Goal: Task Accomplishment & Management: Complete application form

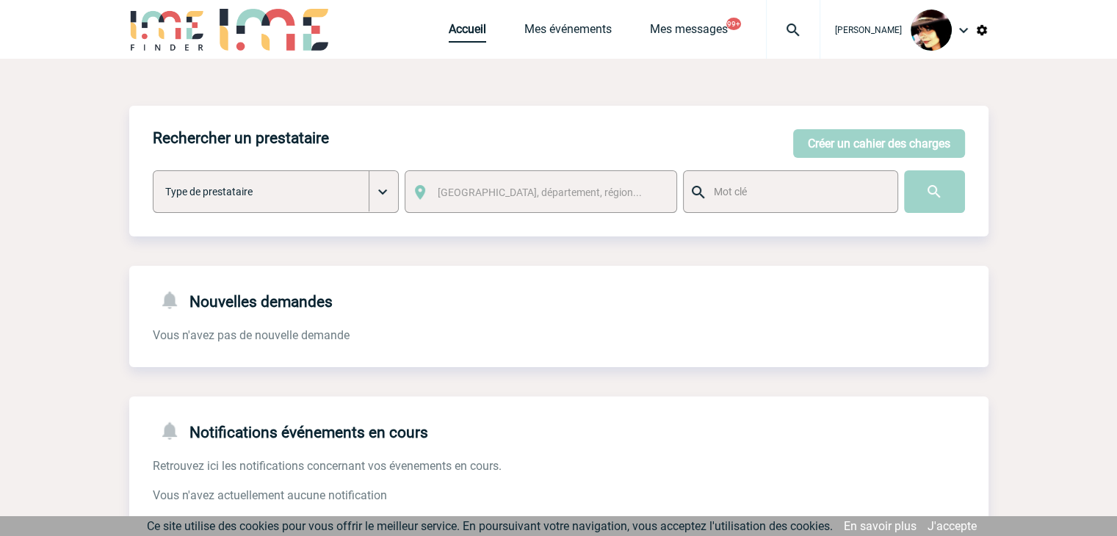
click at [449, 34] on link "Accueil" at bounding box center [467, 32] width 37 height 21
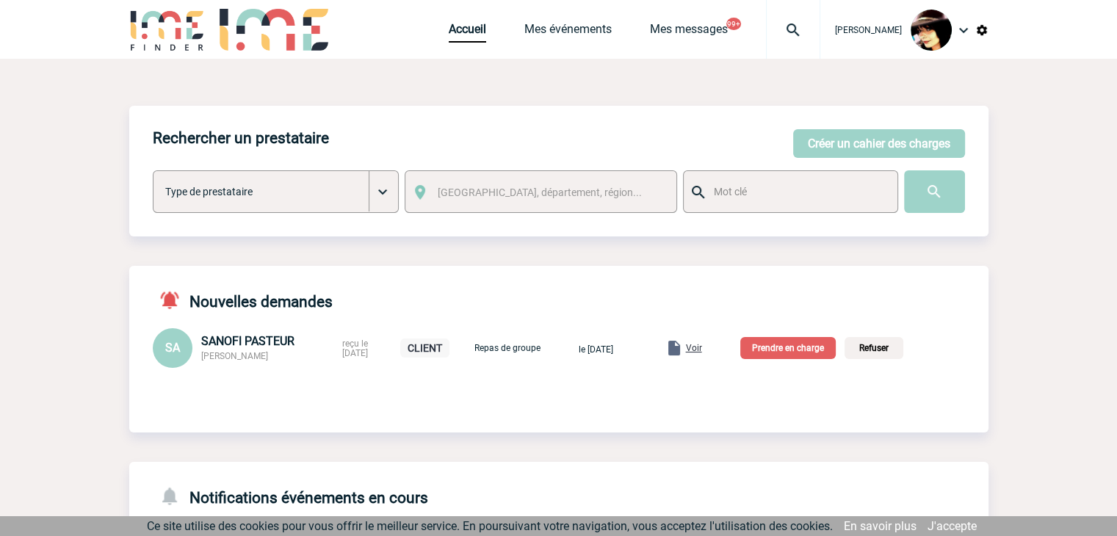
click at [777, 32] on img at bounding box center [793, 30] width 53 height 18
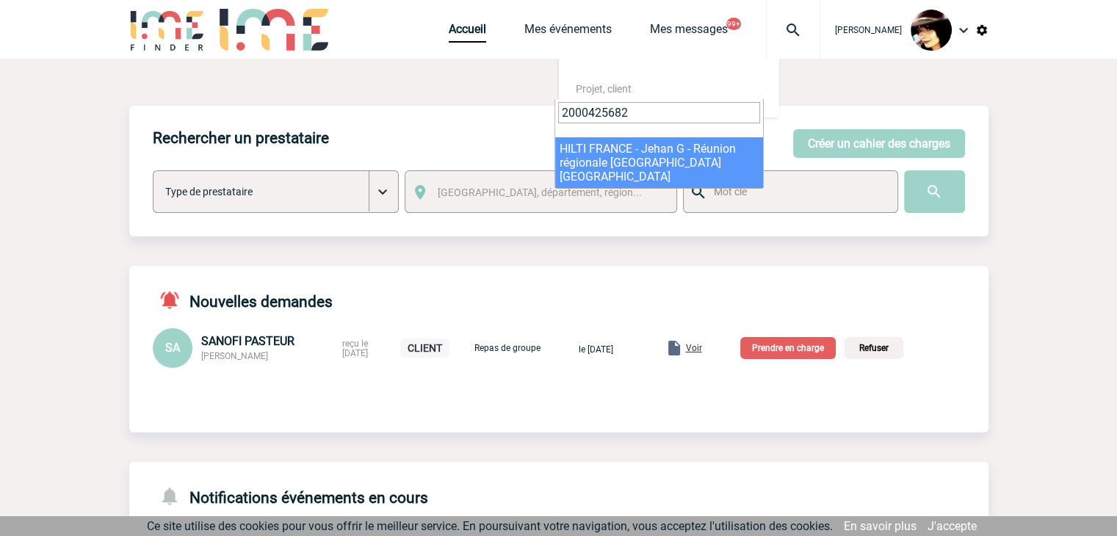
type input "2000425682"
select select "25183"
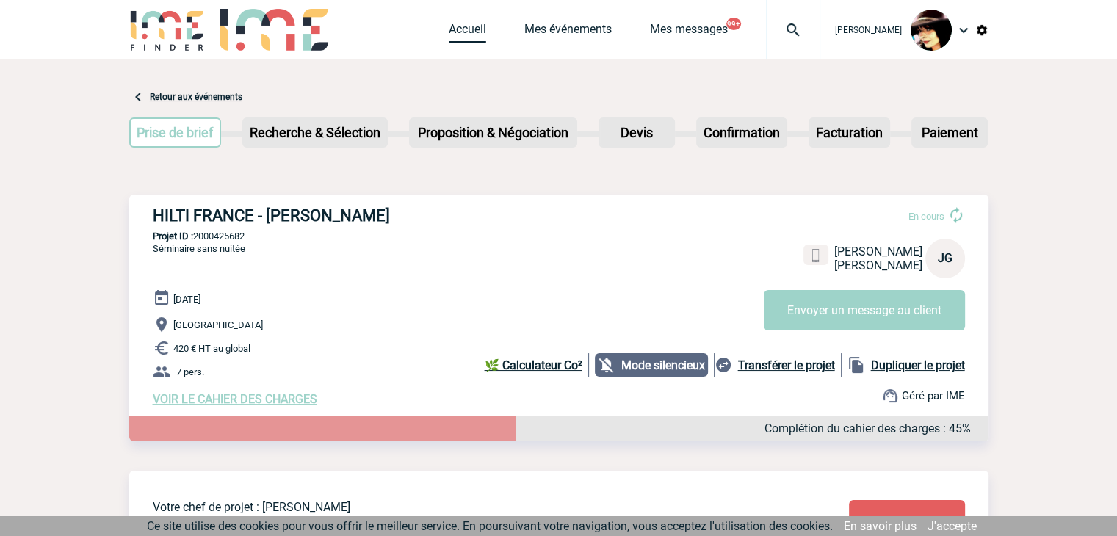
click at [449, 29] on link "Accueil" at bounding box center [467, 32] width 37 height 21
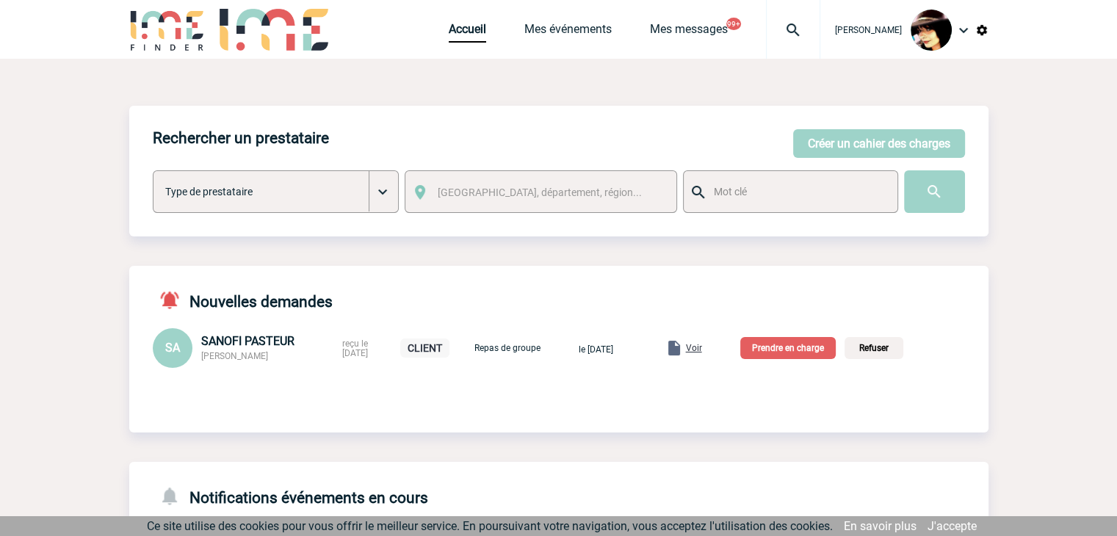
click at [702, 350] on span "Voir" at bounding box center [694, 348] width 16 height 10
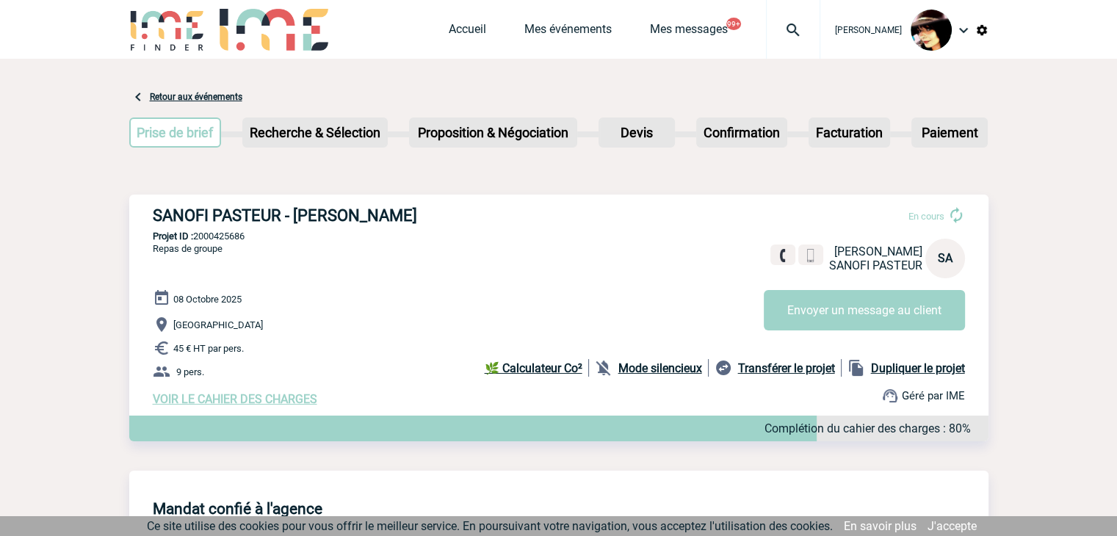
click at [288, 400] on span "VOIR LE CAHIER DES CHARGES" at bounding box center [235, 399] width 165 height 14
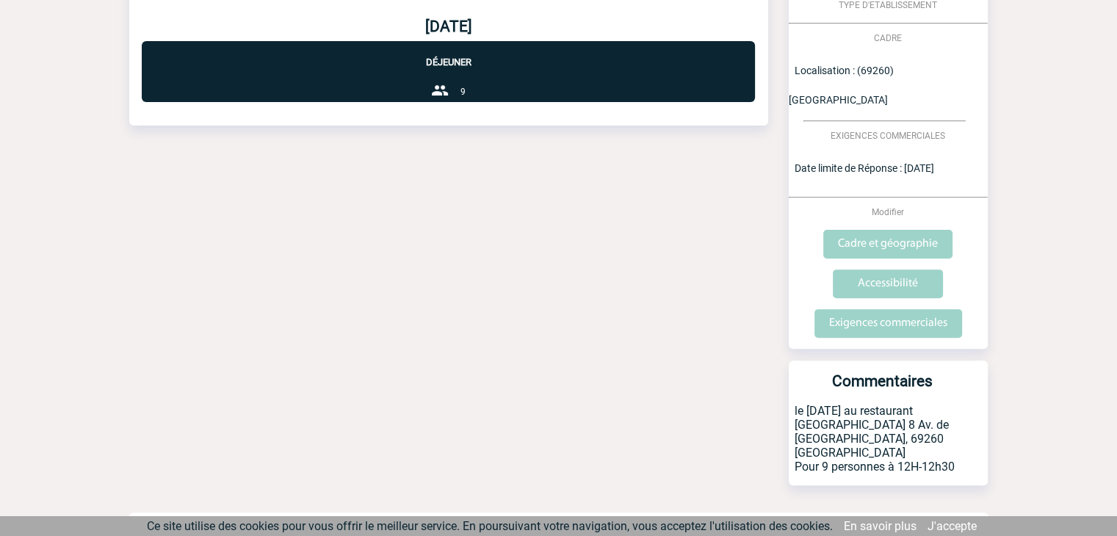
scroll to position [461, 0]
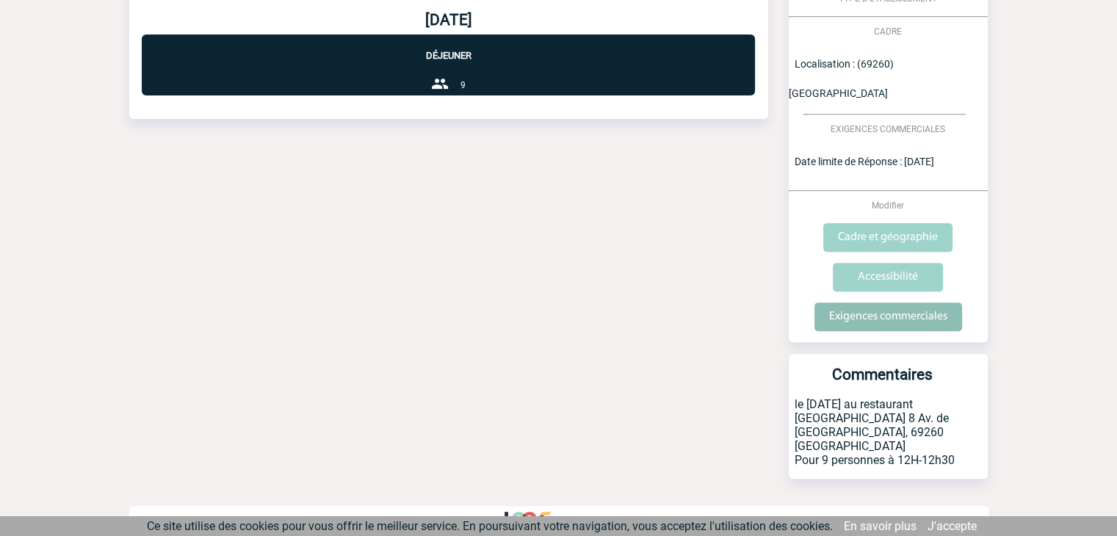
click at [874, 311] on input "Exigences commerciales" at bounding box center [888, 317] width 148 height 29
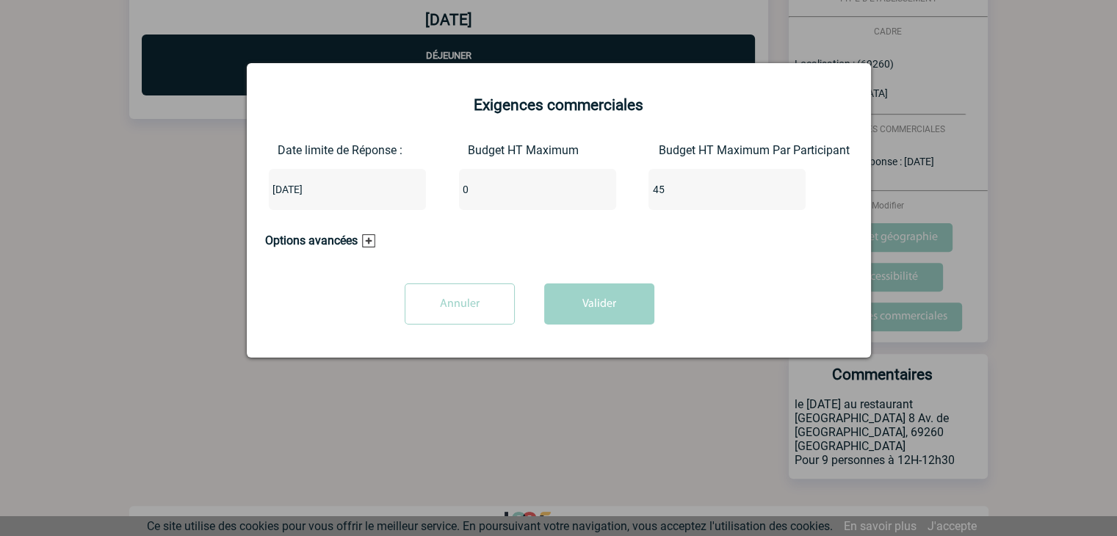
drag, startPoint x: 491, startPoint y: 193, endPoint x: 410, endPoint y: 192, distance: 80.8
click at [413, 193] on div "Date limite de Réponse : 2025-09-26 Budget HT Maximum 0 Budget HT Maximum Par P…" at bounding box center [559, 182] width 588 height 79
type input "405"
drag, startPoint x: 599, startPoint y: 305, endPoint x: 633, endPoint y: 296, distance: 34.9
click at [599, 305] on button "Valider" at bounding box center [599, 303] width 110 height 41
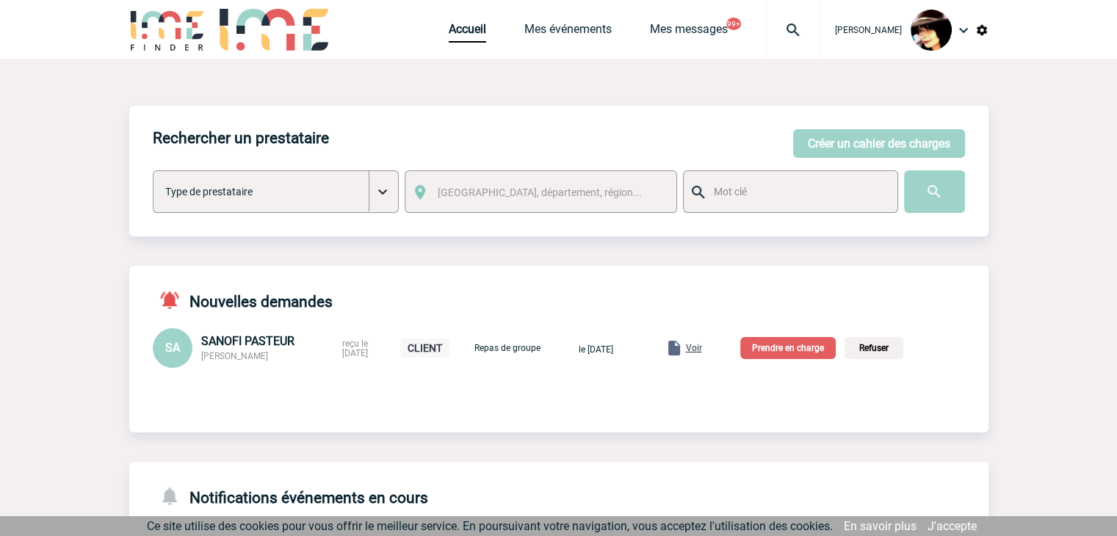
click at [799, 347] on p "Prendre en charge" at bounding box center [787, 348] width 95 height 22
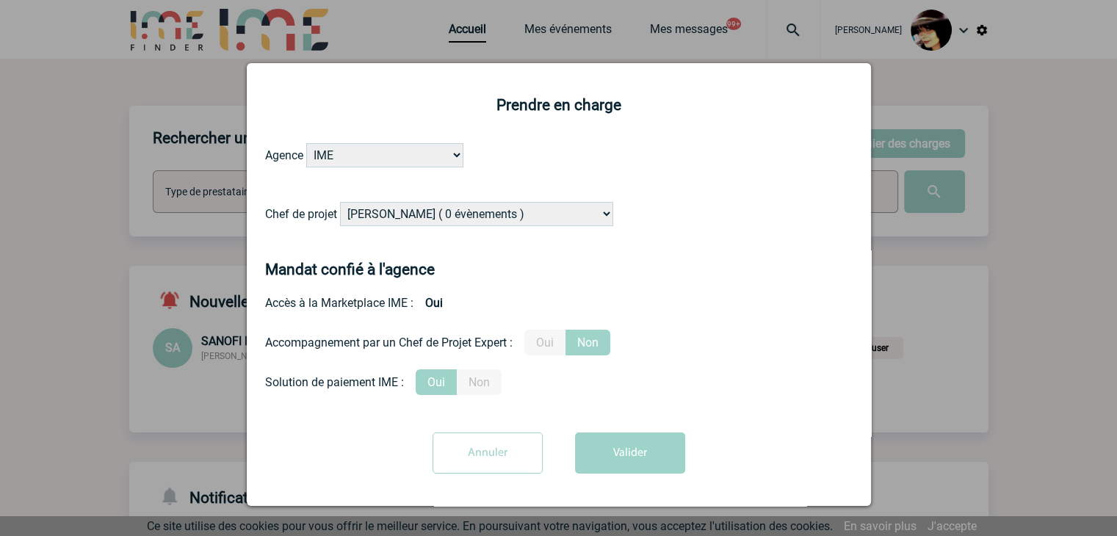
click at [461, 219] on select "[PERSON_NAME] ( 0 évènements ) [PERSON_NAME] ( 179 évènements ) [PERSON_NAME] (…" at bounding box center [476, 214] width 273 height 24
select select "129834"
click at [340, 203] on select "[PERSON_NAME] ( 0 évènements ) [PERSON_NAME] ( 179 évènements ) [PERSON_NAME] (…" at bounding box center [476, 214] width 273 height 24
drag, startPoint x: 545, startPoint y: 344, endPoint x: 629, endPoint y: 410, distance: 106.8
click at [546, 344] on label "Oui" at bounding box center [544, 343] width 41 height 26
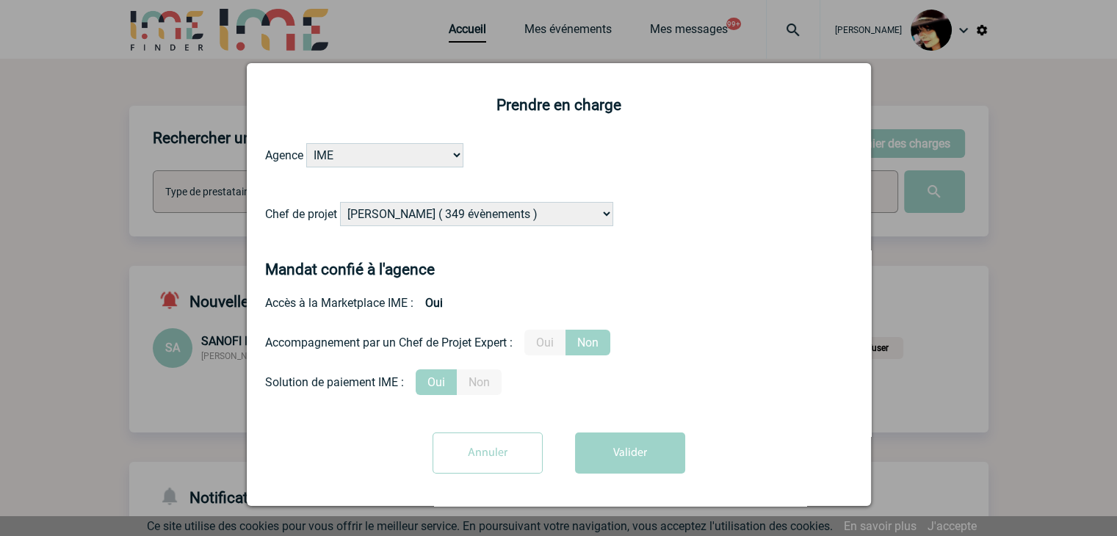
click at [0, 0] on input "Oui" at bounding box center [0, 0] width 0 height 0
drag, startPoint x: 638, startPoint y: 435, endPoint x: 647, endPoint y: 440, distance: 10.2
click at [639, 435] on button "Valider" at bounding box center [630, 453] width 110 height 41
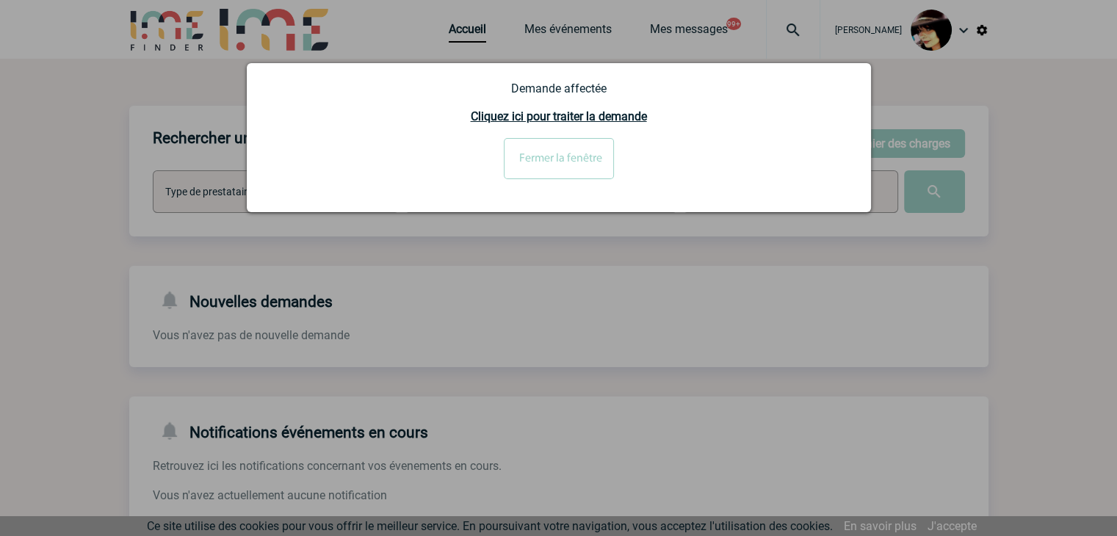
click at [590, 162] on input "Fermer la fenêtre" at bounding box center [559, 158] width 110 height 41
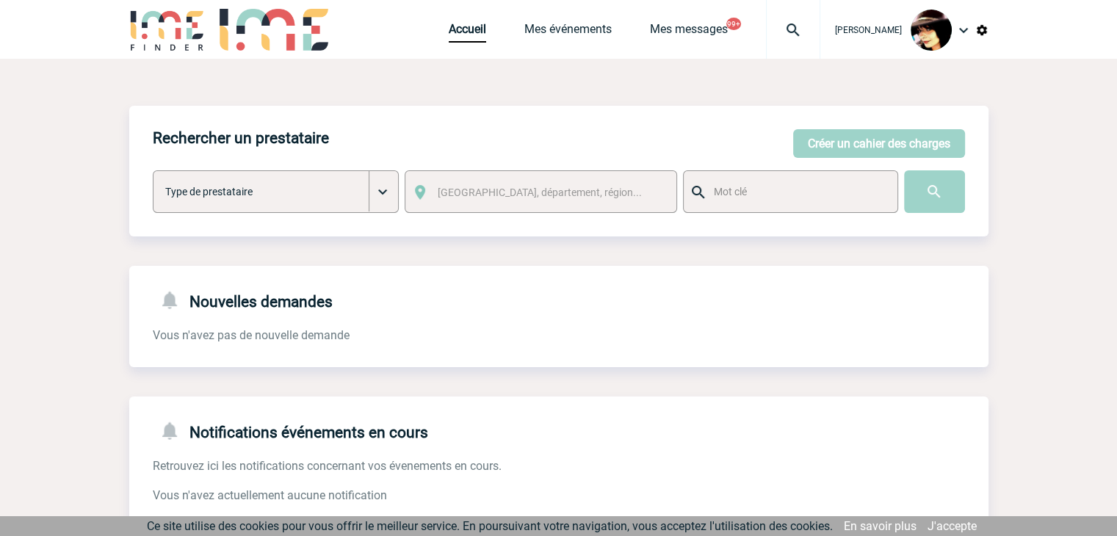
click at [779, 29] on img at bounding box center [793, 30] width 53 height 18
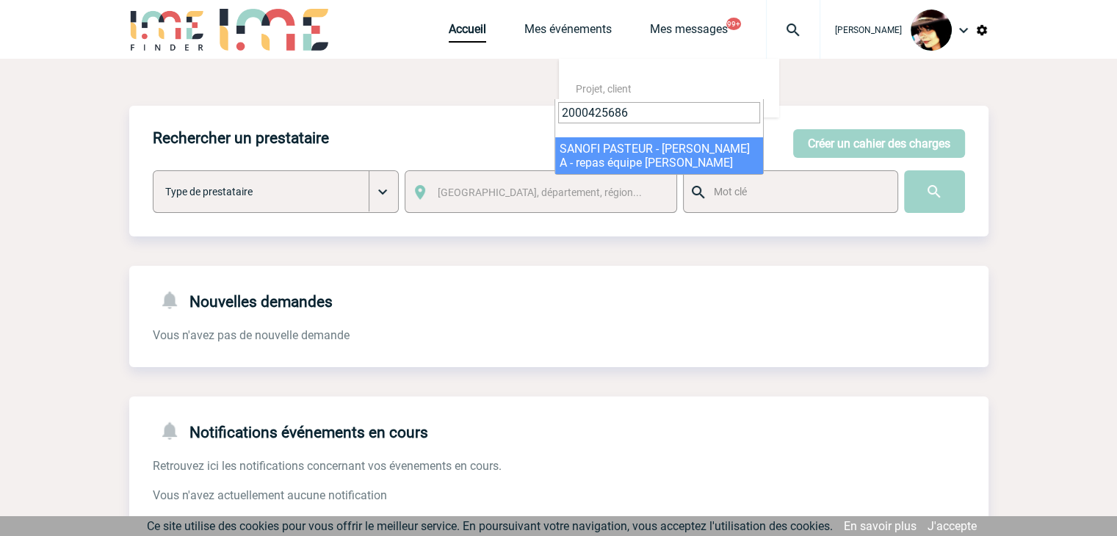
type input "2000425686"
select select "25187"
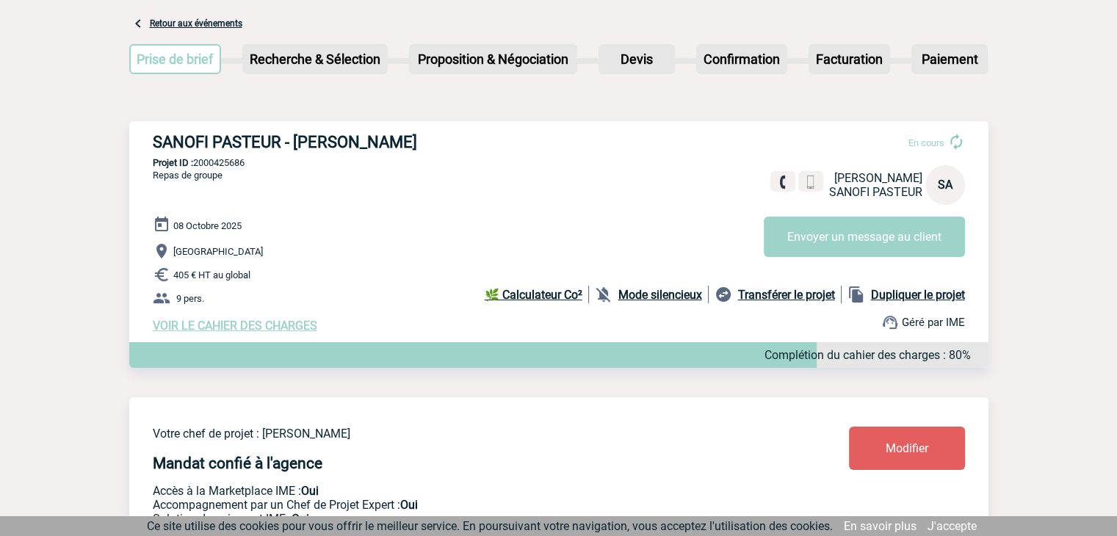
scroll to position [147, 0]
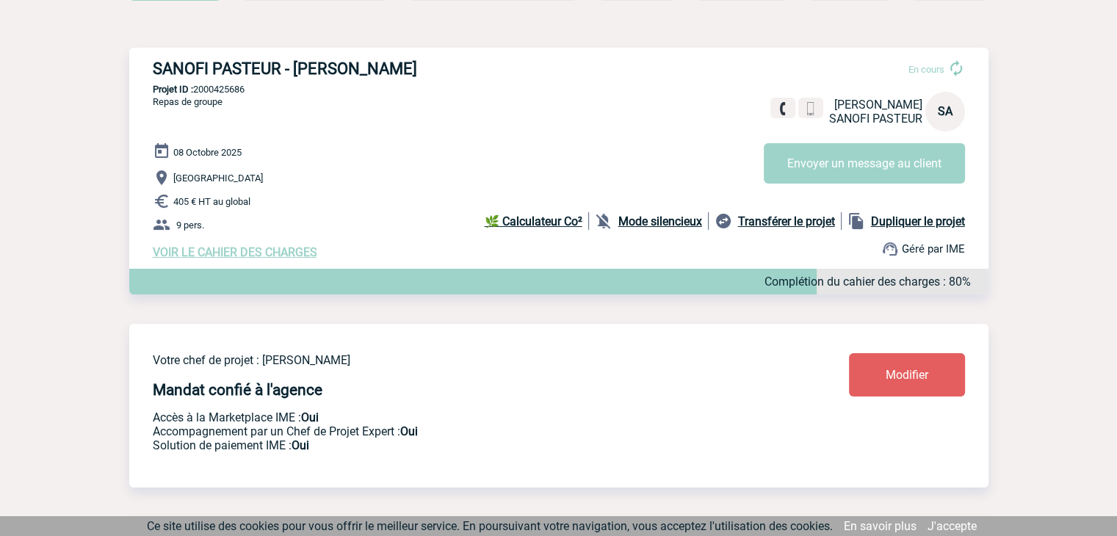
click at [903, 386] on link "Modifier" at bounding box center [907, 374] width 116 height 43
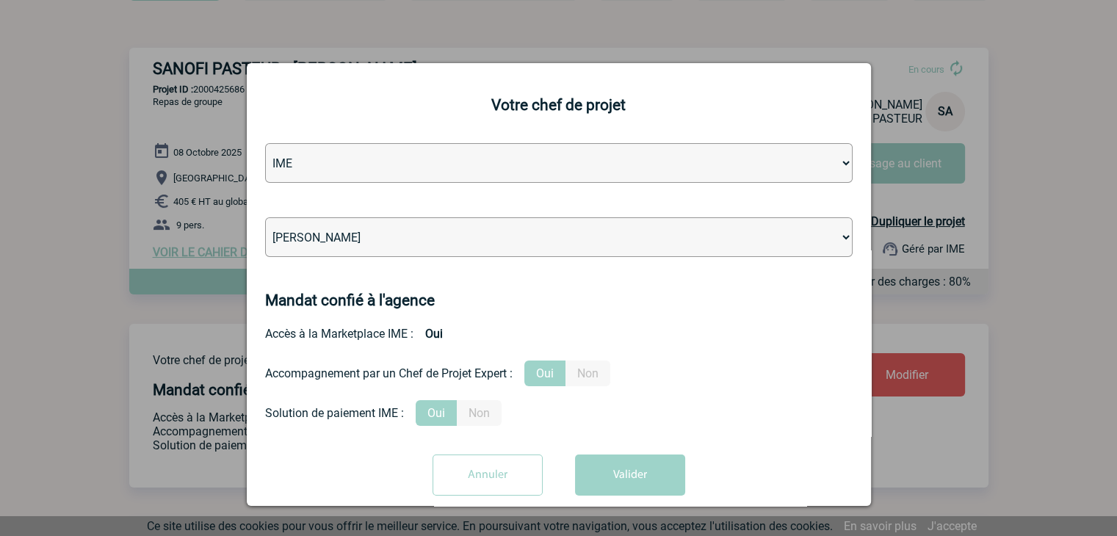
click at [558, 237] on select "Léa PITTIGLIO Yanis DE CLERCQ Victor KALB Jean-Chris NTAMACK Stefan MILADINOVIC…" at bounding box center [559, 237] width 588 height 40
select select "122719"
click at [558, 237] on select "Léa PITTIGLIO Yanis DE CLERCQ Victor KALB Jean-Chris NTAMACK Stefan MILADINOVIC…" at bounding box center [559, 237] width 588 height 40
drag, startPoint x: 633, startPoint y: 481, endPoint x: 631, endPoint y: 495, distance: 14.1
click at [632, 483] on button "Valider" at bounding box center [630, 475] width 110 height 41
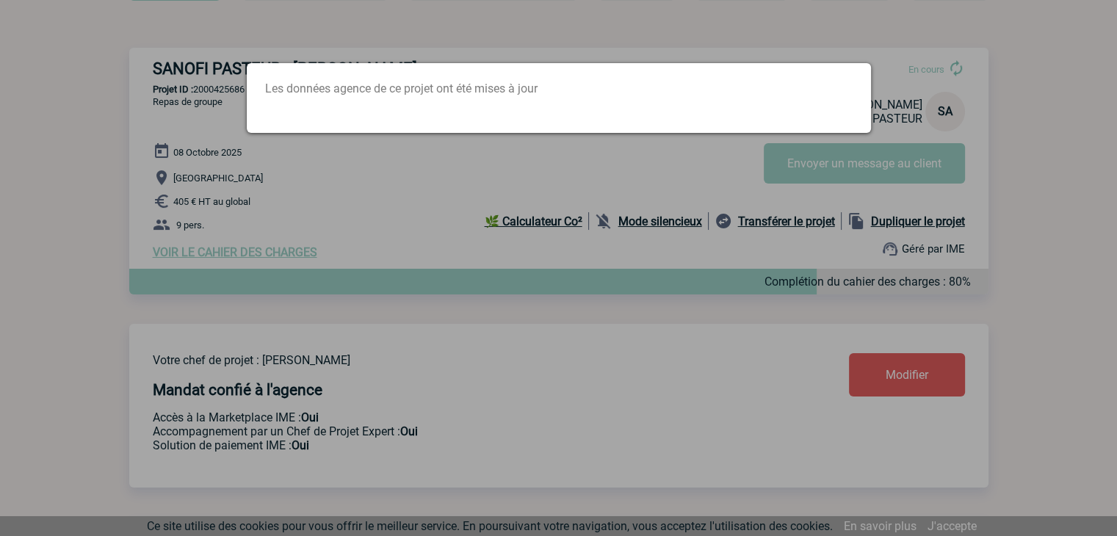
click at [660, 359] on div at bounding box center [558, 268] width 1117 height 536
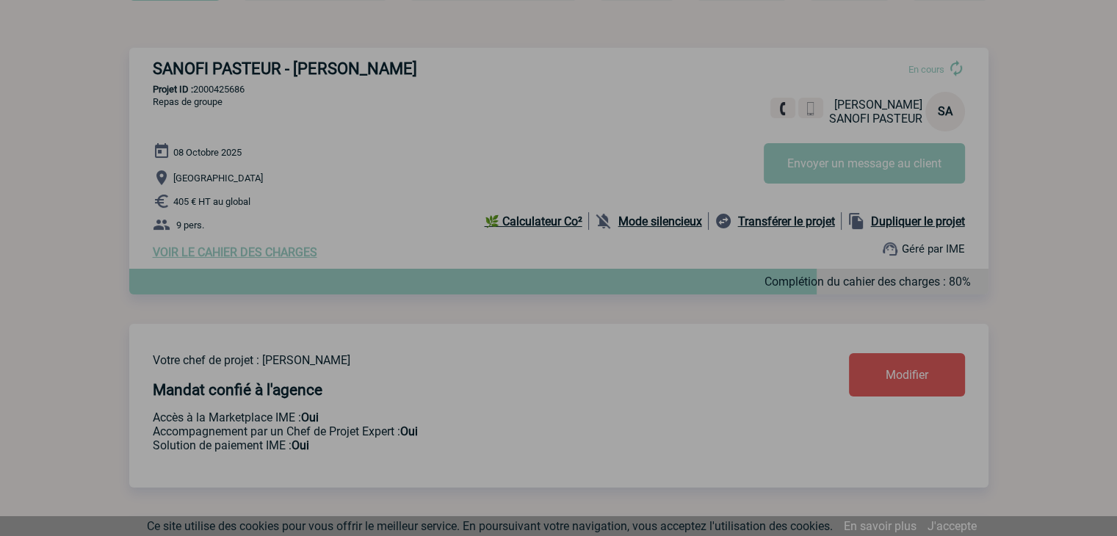
scroll to position [0, 0]
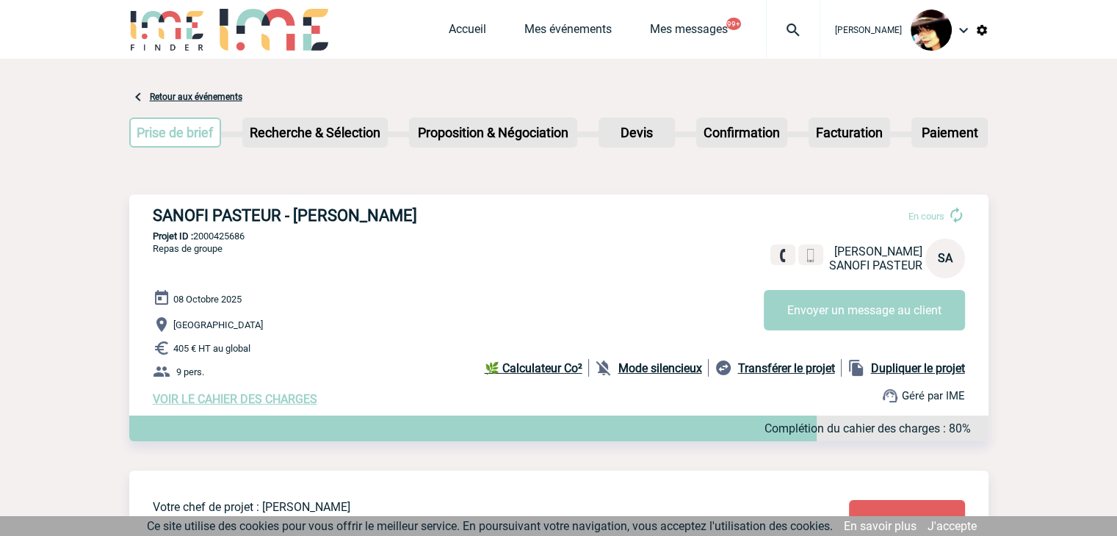
click at [778, 24] on img at bounding box center [793, 30] width 53 height 18
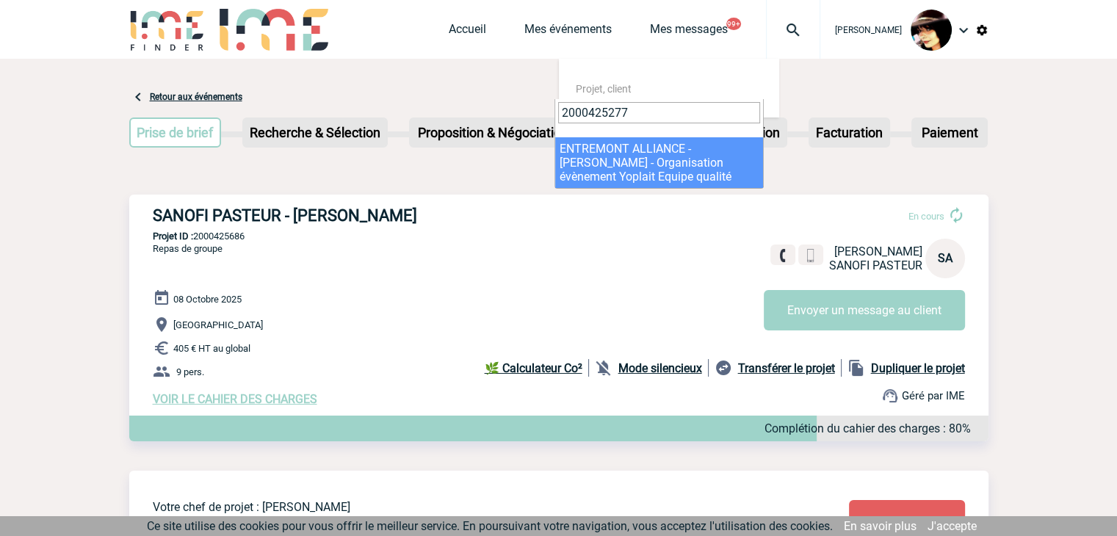
type input "2000425277"
select select "24778"
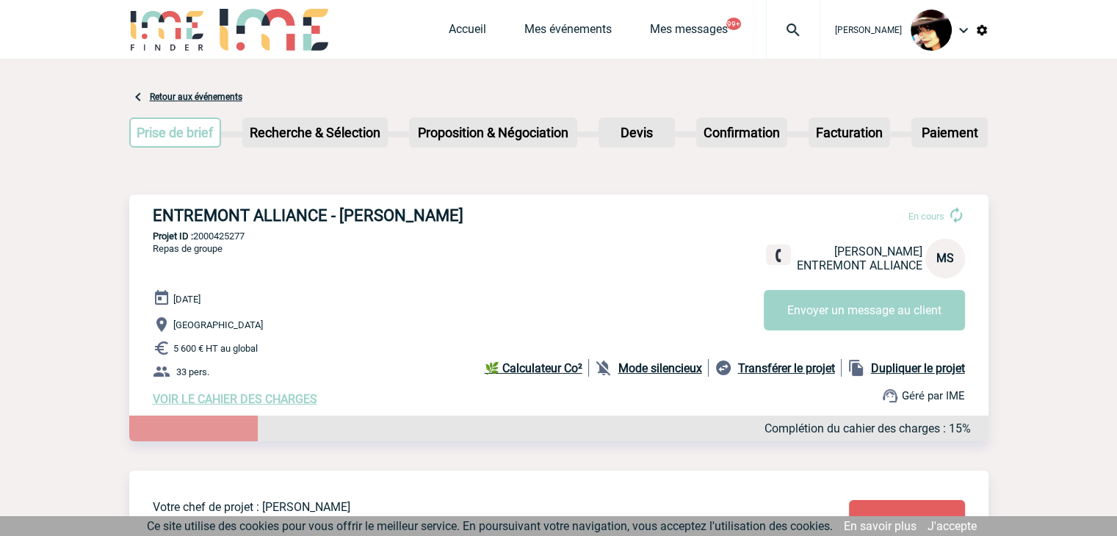
drag, startPoint x: 491, startPoint y: 215, endPoint x: 338, endPoint y: 212, distance: 152.8
click at [338, 212] on h3 "ENTREMONT ALLIANCE - Marie-Hélène SEGUIN" at bounding box center [373, 215] width 441 height 18
copy h3 "Marie-Hélène SEGUIN"
click at [394, 353] on p "5 600 € HT au global" at bounding box center [571, 348] width 836 height 18
click at [231, 234] on p "Projet ID : 2000425277" at bounding box center [558, 236] width 859 height 11
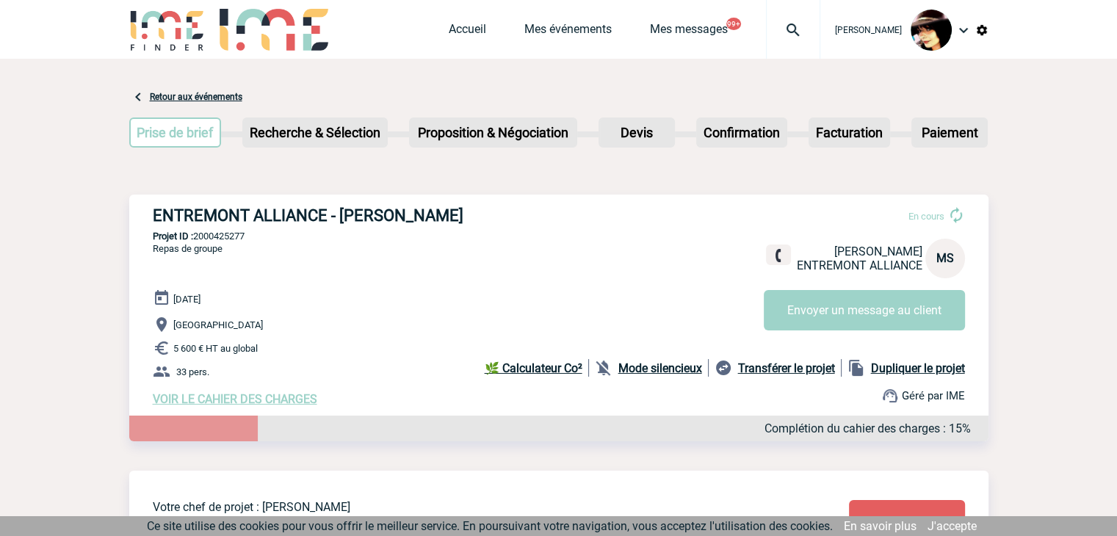
click at [231, 234] on p "Projet ID : 2000425277" at bounding box center [558, 236] width 859 height 11
copy p "2000425277"
click at [784, 27] on img at bounding box center [793, 30] width 53 height 18
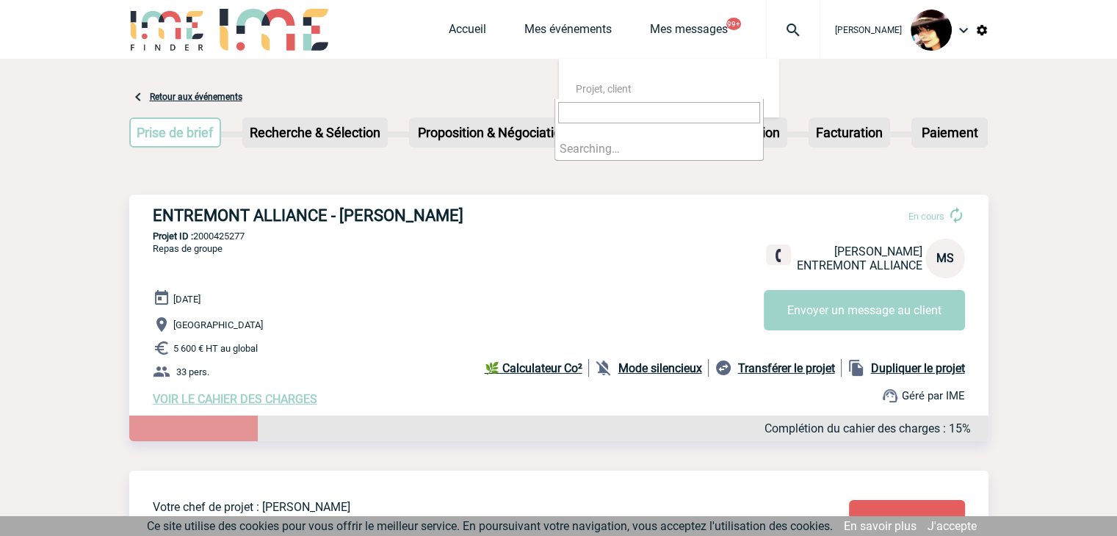
click at [660, 109] on input "search" at bounding box center [659, 112] width 202 height 21
type input "2000425277"
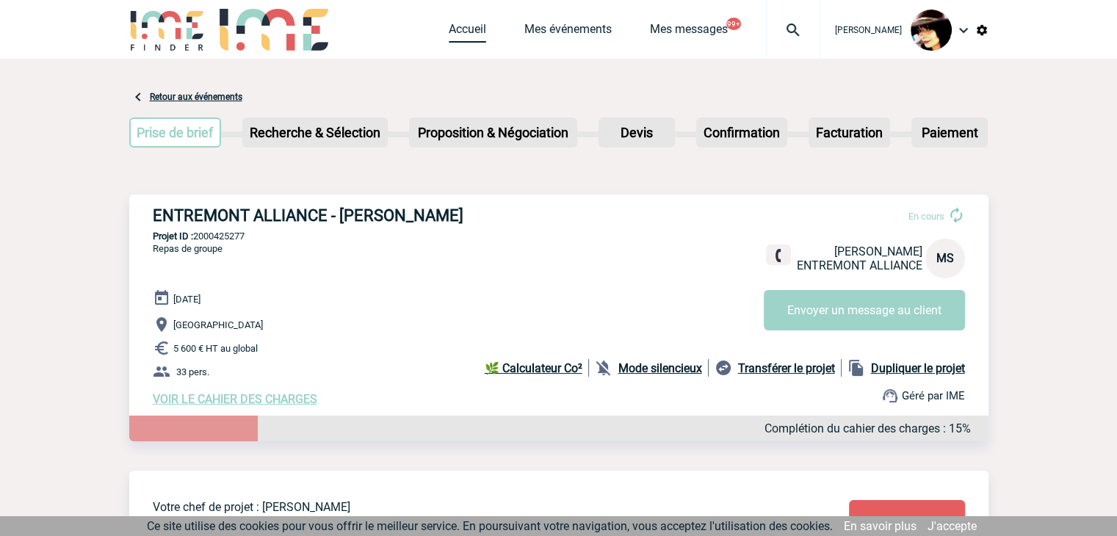
click at [456, 34] on link "Accueil" at bounding box center [467, 32] width 37 height 21
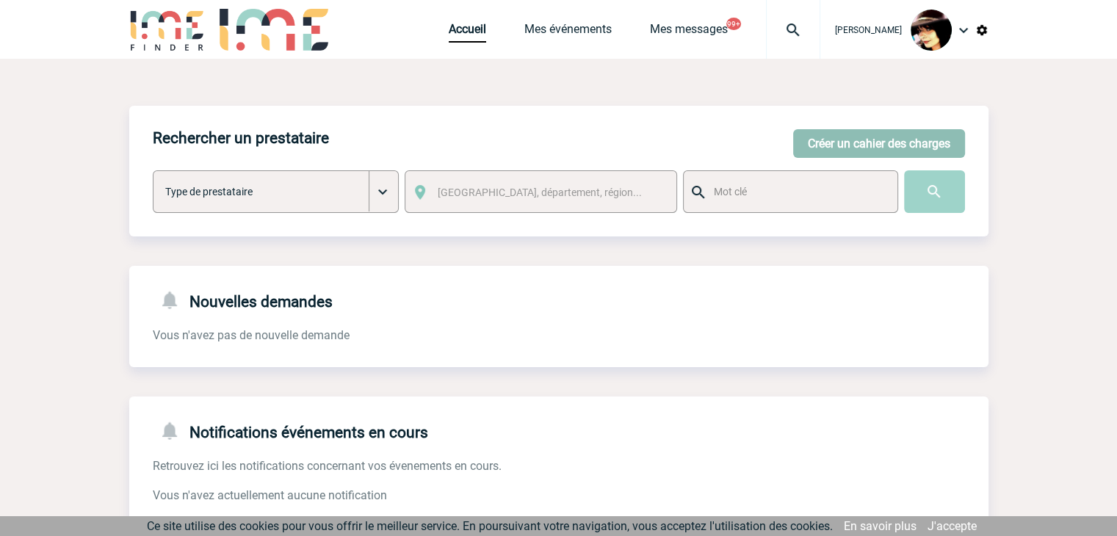
click at [867, 146] on button "Créer un cahier des charges" at bounding box center [879, 143] width 172 height 29
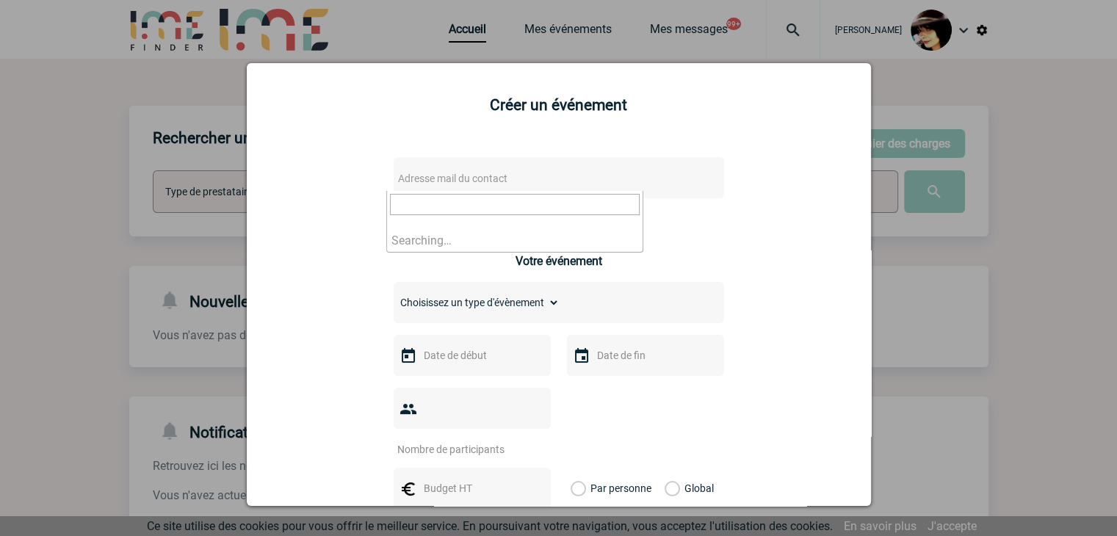
click at [560, 171] on span "Adresse mail du contact" at bounding box center [520, 178] width 257 height 21
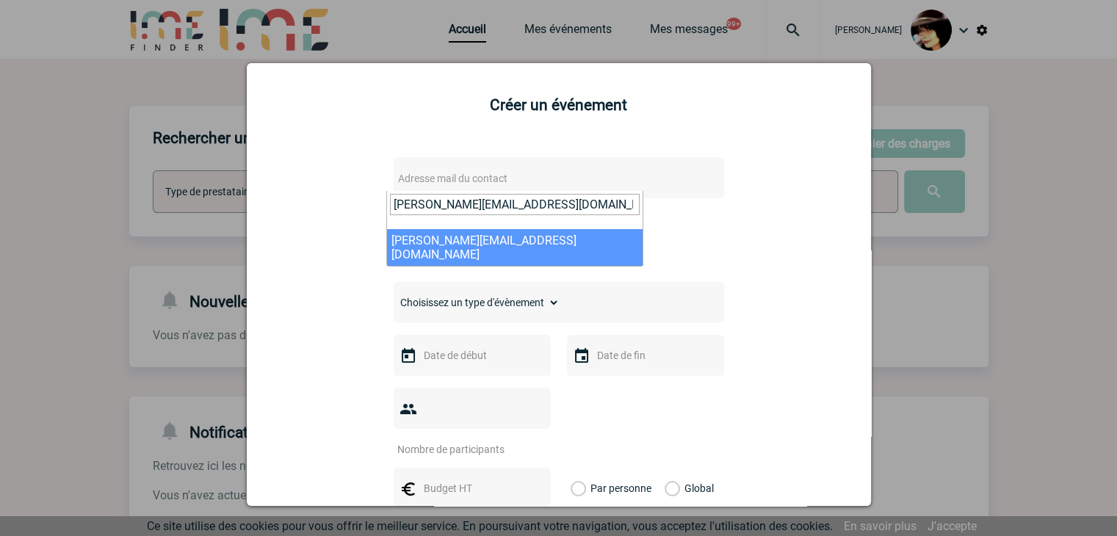
type input "[PERSON_NAME][EMAIL_ADDRESS][DOMAIN_NAME]"
select select "102073"
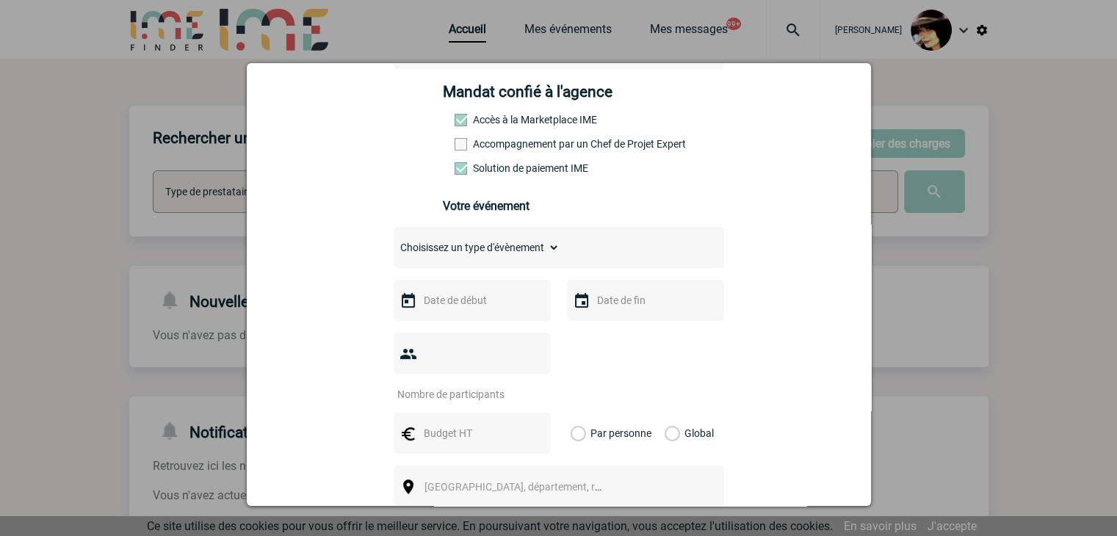
scroll to position [220, 0]
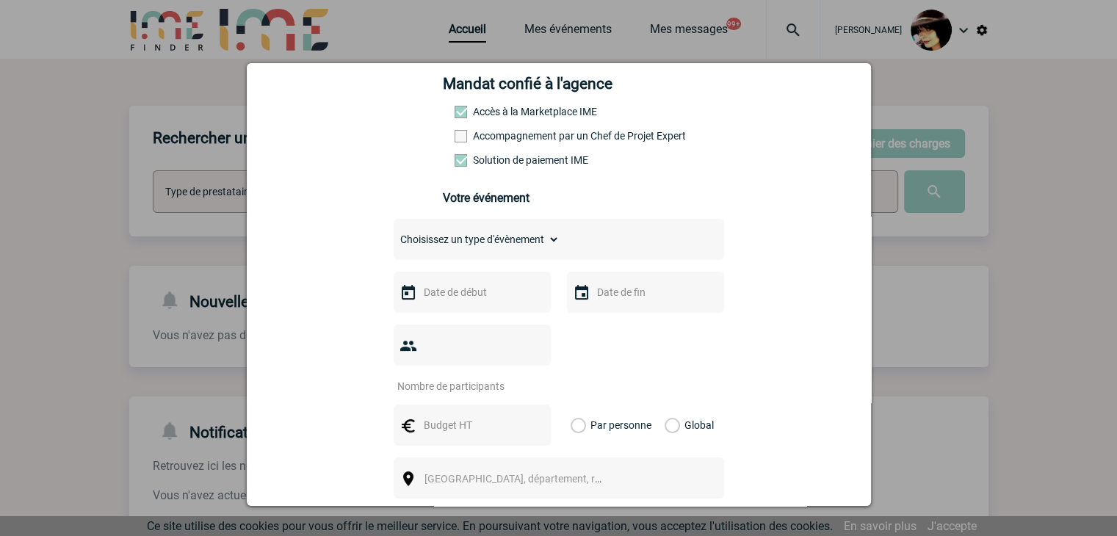
click at [442, 242] on select "Choisissez un type d'évènement Séminaire avec nuitée Séminaire sans nuitée Repa…" at bounding box center [477, 239] width 166 height 21
select select "9"
click at [394, 234] on select "Choisissez un type d'évènement Séminaire avec nuitée Séminaire sans nuitée Repa…" at bounding box center [477, 239] width 166 height 21
click at [442, 292] on input "text" at bounding box center [470, 292] width 101 height 19
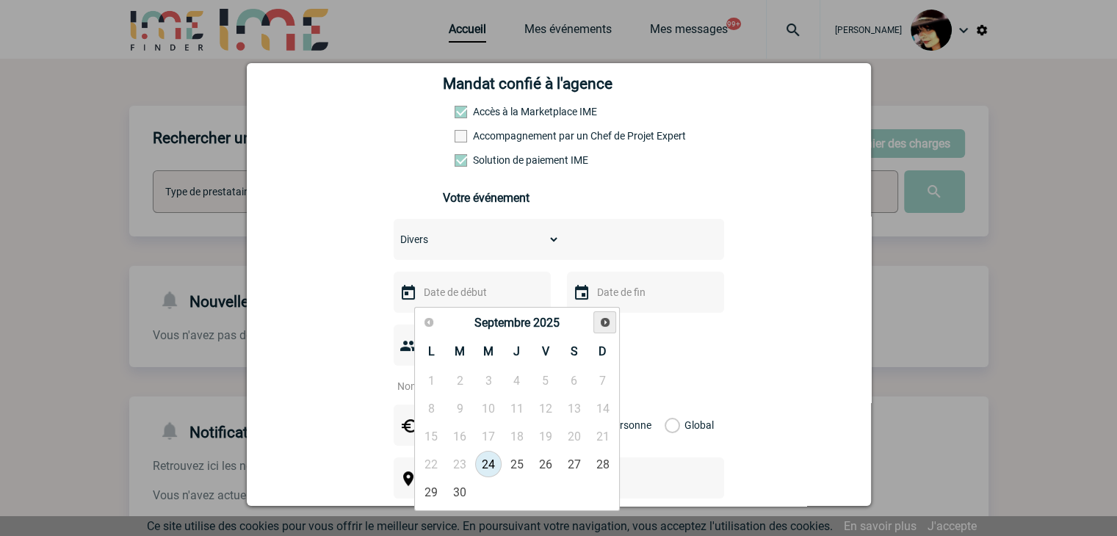
click at [611, 324] on link "Suivant" at bounding box center [604, 322] width 23 height 23
click at [429, 411] on link "6" at bounding box center [431, 408] width 27 height 26
type input "06-10-2025"
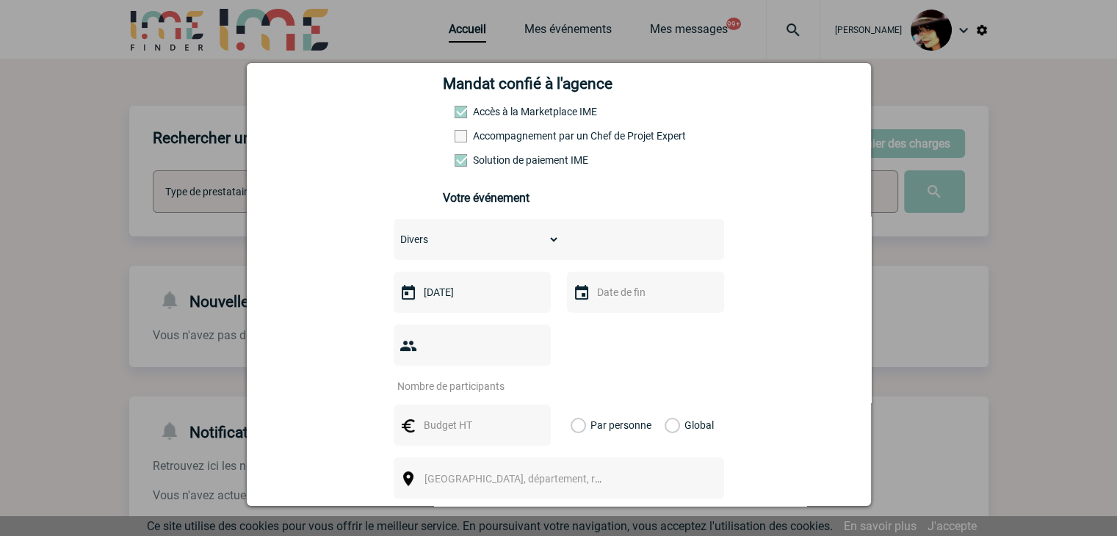
click at [441, 377] on input "number" at bounding box center [463, 386] width 138 height 19
type input "1"
click at [441, 416] on input "text" at bounding box center [470, 425] width 101 height 19
type input "594"
drag, startPoint x: 665, startPoint y: 400, endPoint x: 657, endPoint y: 403, distance: 9.3
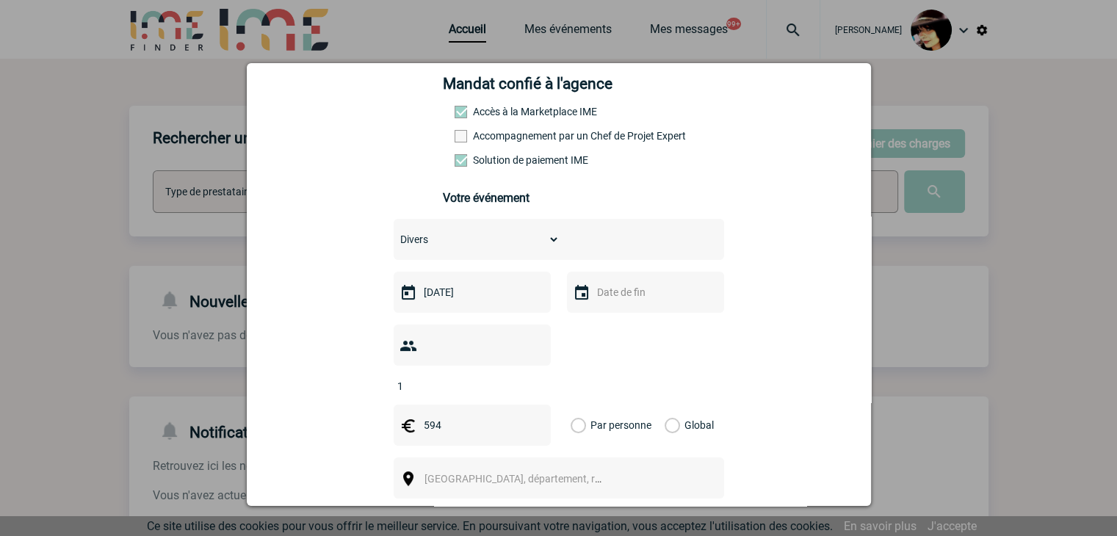
click at [665, 405] on label "Global" at bounding box center [670, 425] width 10 height 41
click at [0, 0] on input "Global" at bounding box center [0, 0] width 0 height 0
click at [510, 473] on span "[GEOGRAPHIC_DATA], département, région..." at bounding box center [526, 479] width 204 height 12
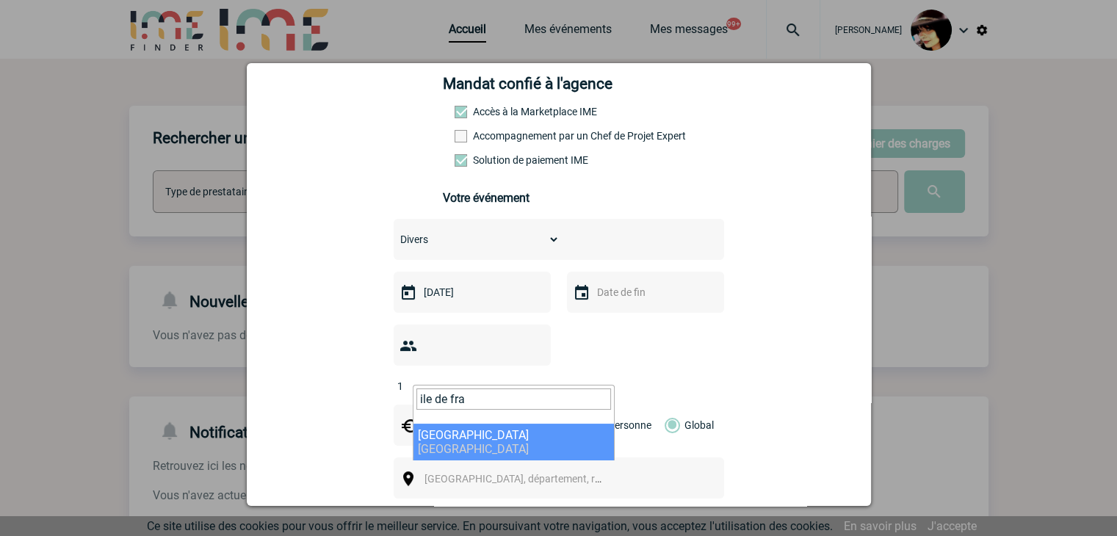
type input "ile de fra"
select select "2"
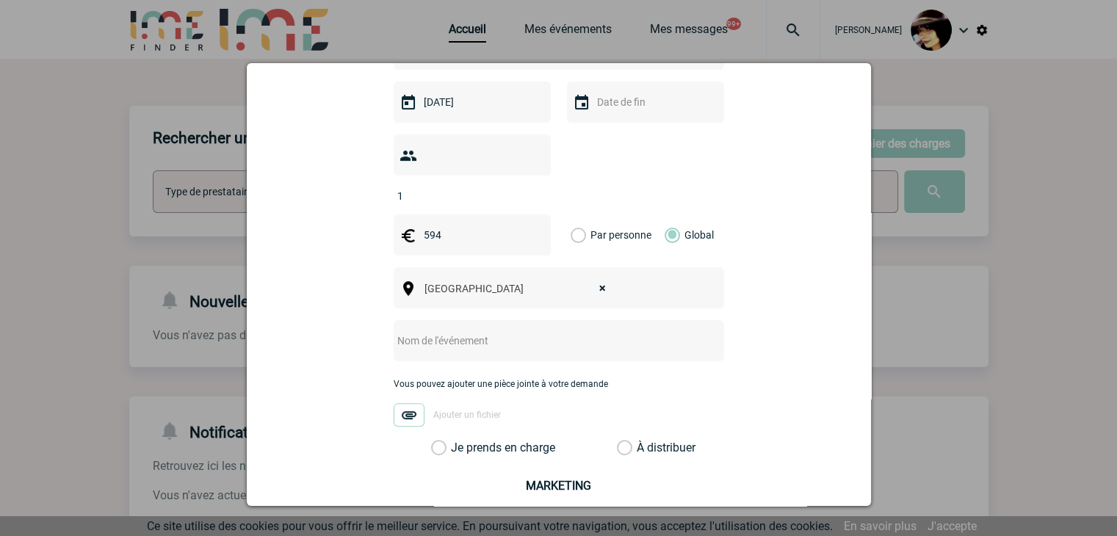
scroll to position [441, 0]
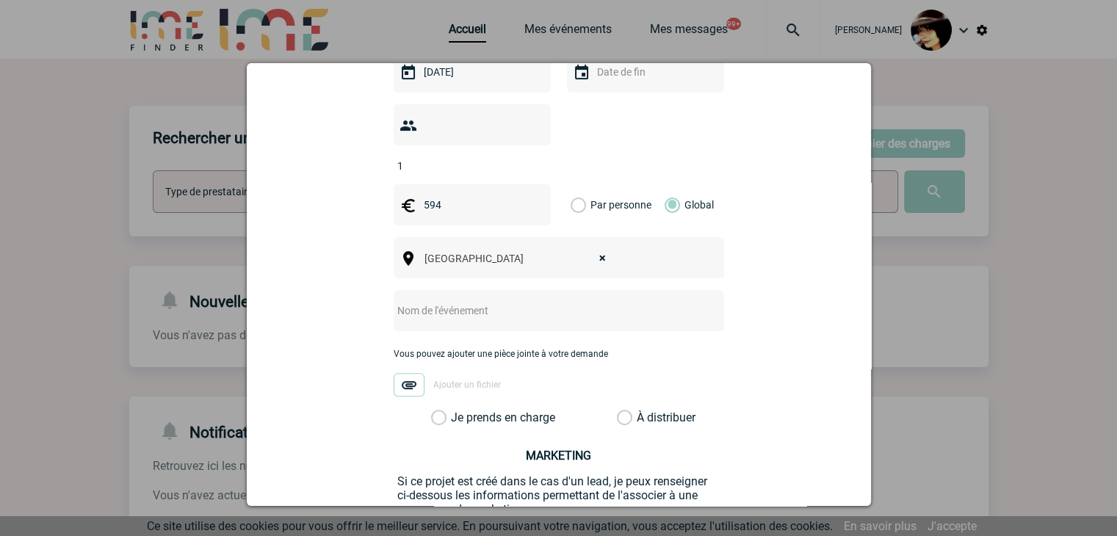
click at [458, 301] on input "text" at bounding box center [540, 310] width 292 height 19
click at [515, 301] on input "CENTRALISATION -" at bounding box center [540, 310] width 292 height 19
paste input "Square Meters International"
type input "CENTRALISATION - Square Meters International"
click at [620, 411] on label "À distribuer" at bounding box center [624, 418] width 15 height 15
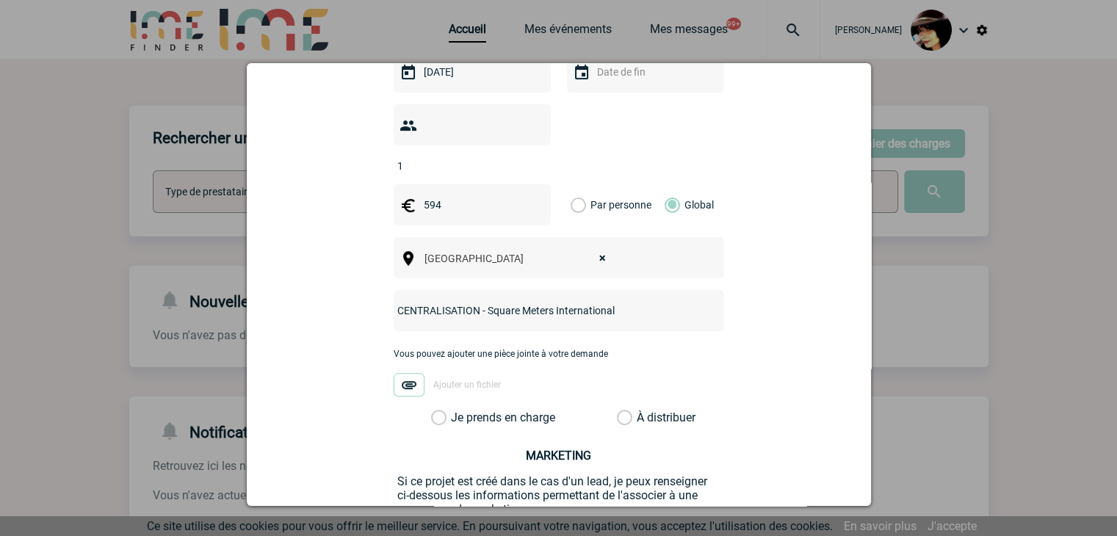
click at [0, 0] on input "À distribuer" at bounding box center [0, 0] width 0 height 0
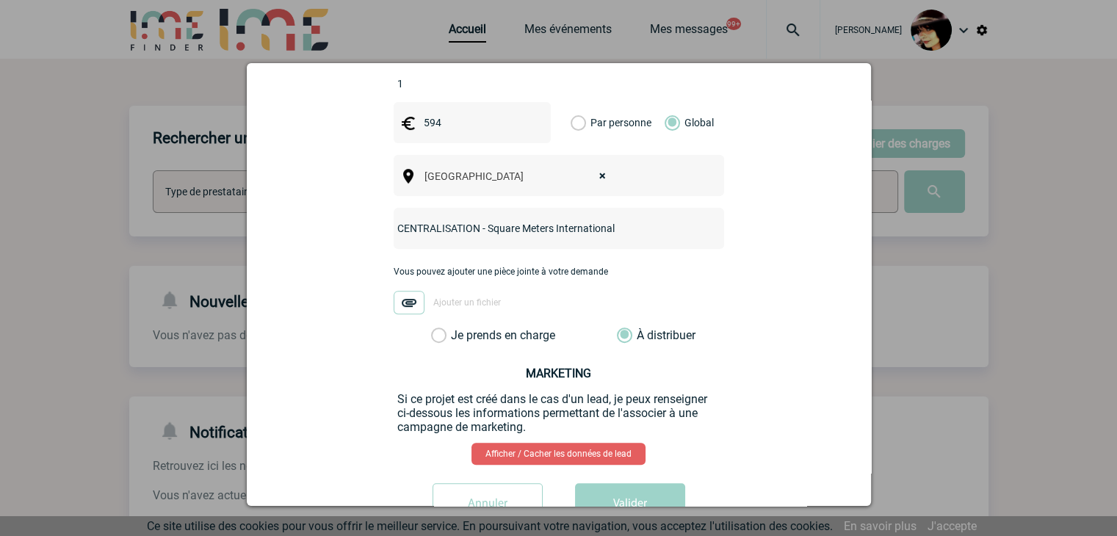
scroll to position [552, 0]
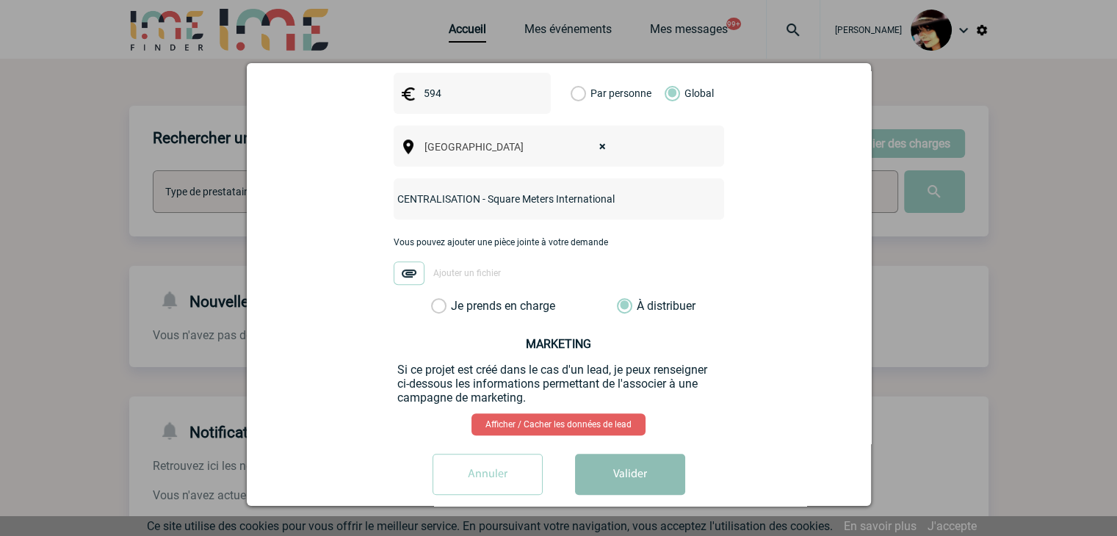
click at [611, 454] on button "Valider" at bounding box center [630, 474] width 110 height 41
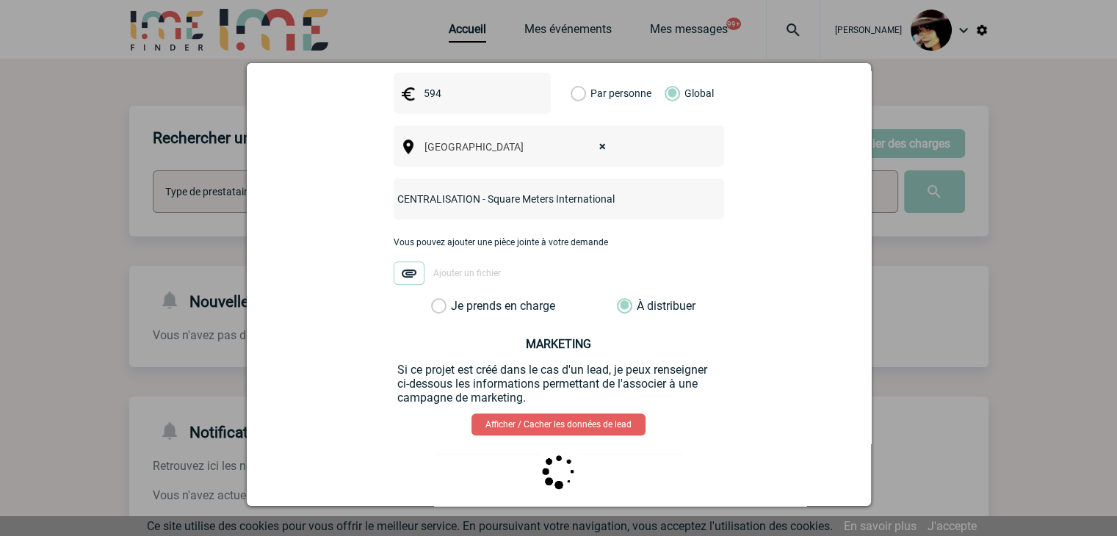
scroll to position [0, 0]
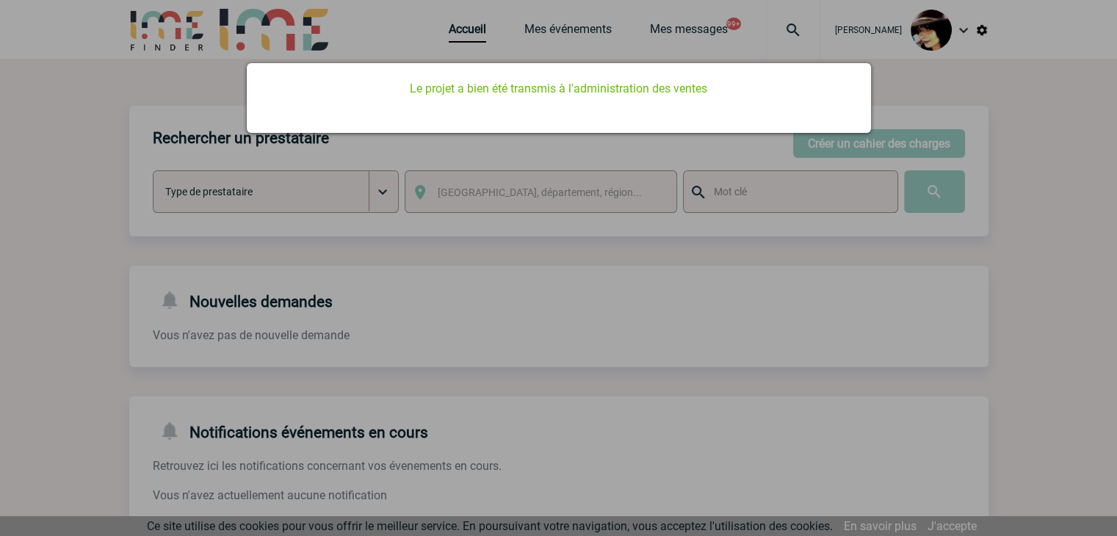
click at [435, 41] on div at bounding box center [558, 268] width 1117 height 536
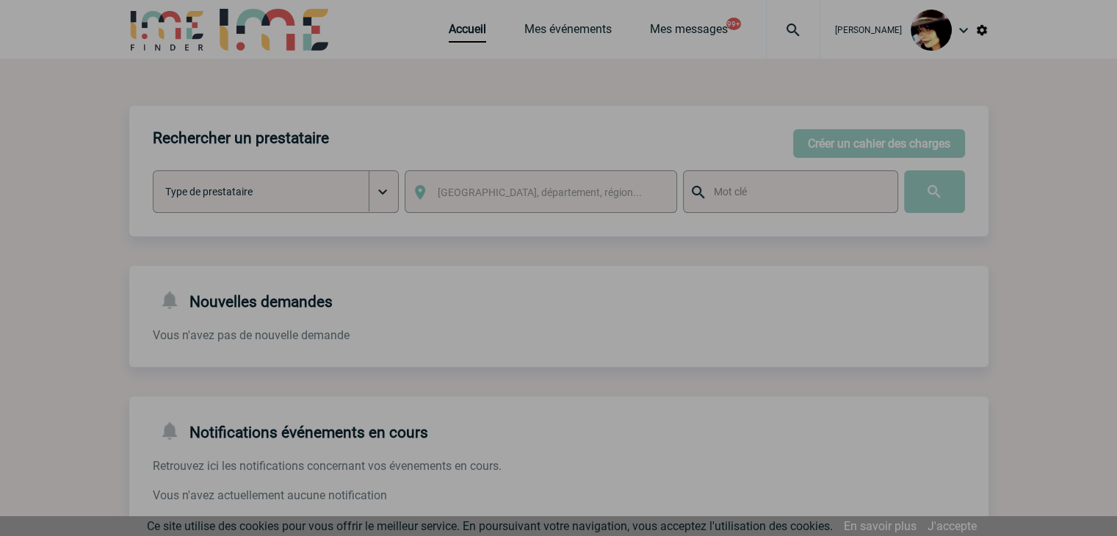
click at [443, 33] on div at bounding box center [558, 268] width 1117 height 536
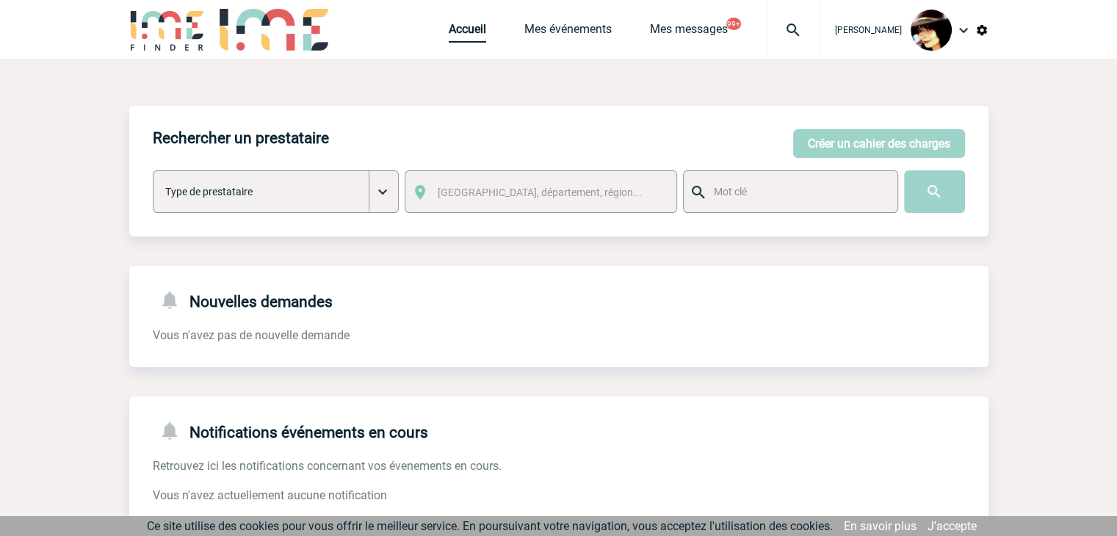
click at [449, 36] on link "Accueil" at bounding box center [467, 32] width 37 height 21
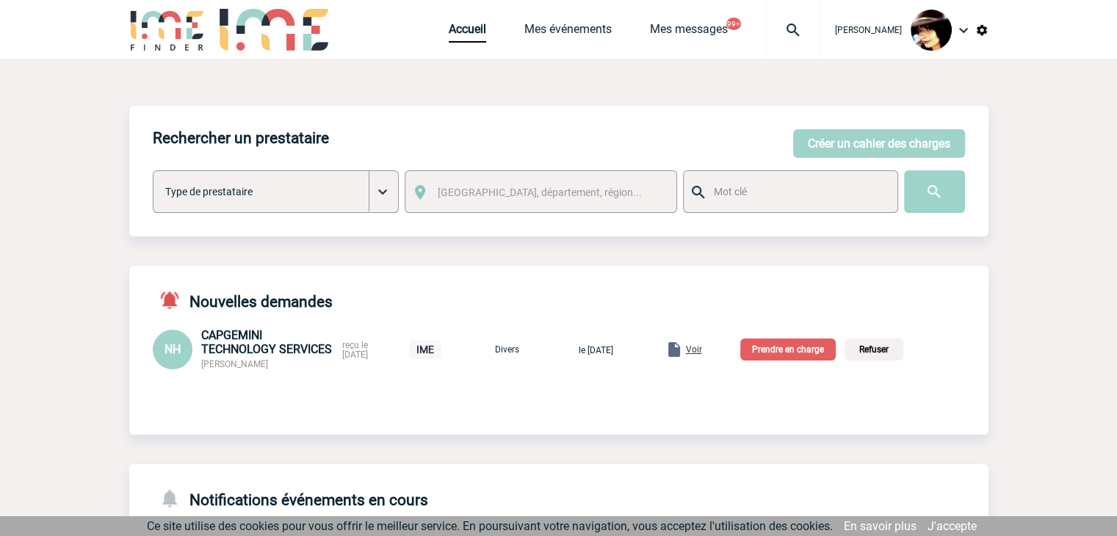
click at [702, 350] on span "Voir" at bounding box center [694, 349] width 16 height 10
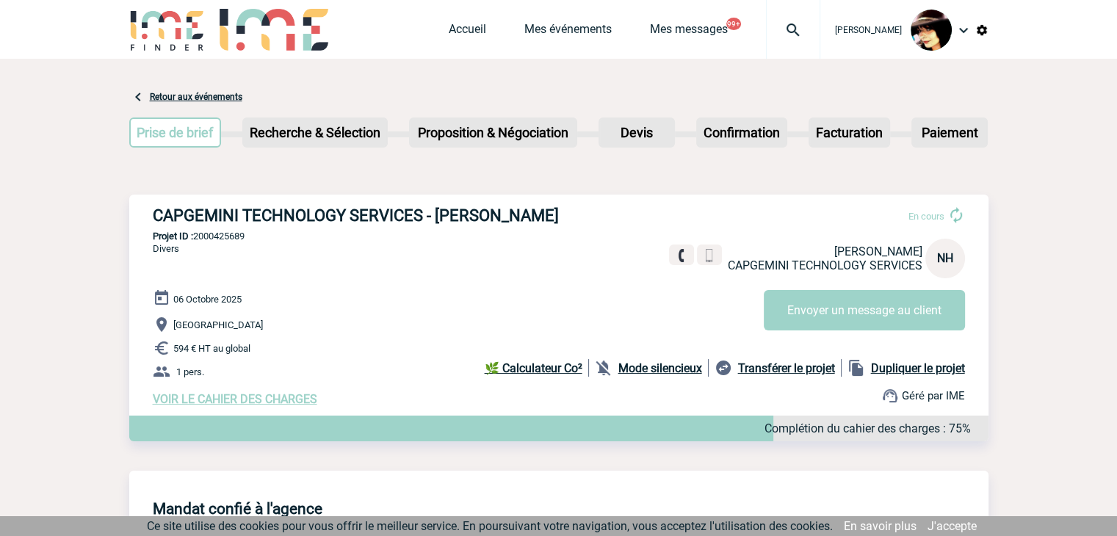
click at [449, 16] on div "Accueil Mes événements Mes messages 99+ Projet, client Projet, client" at bounding box center [635, 29] width 372 height 59
click at [449, 30] on link "Accueil" at bounding box center [467, 32] width 37 height 21
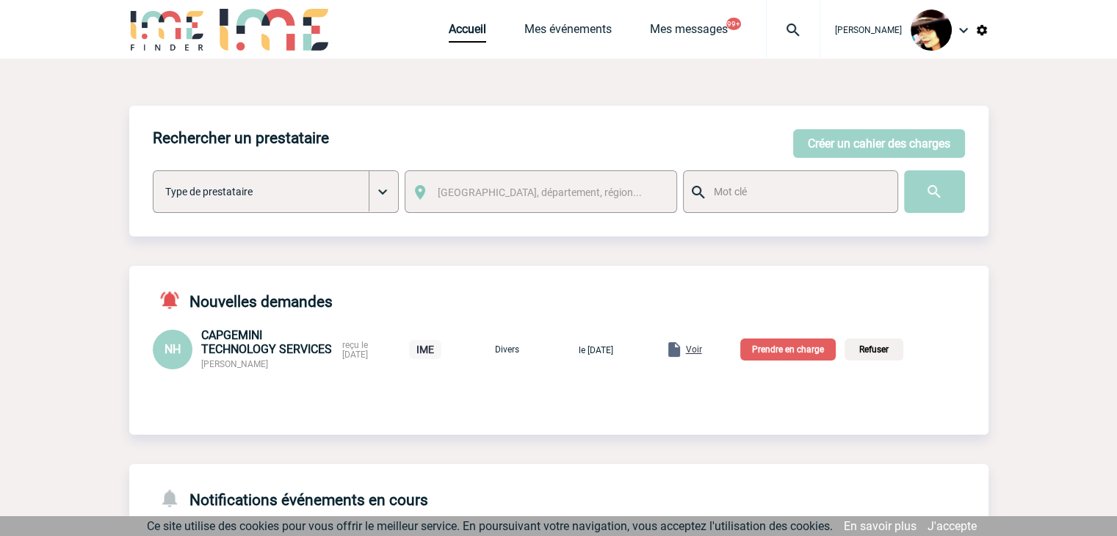
click at [814, 349] on p "Prendre en charge" at bounding box center [787, 350] width 95 height 22
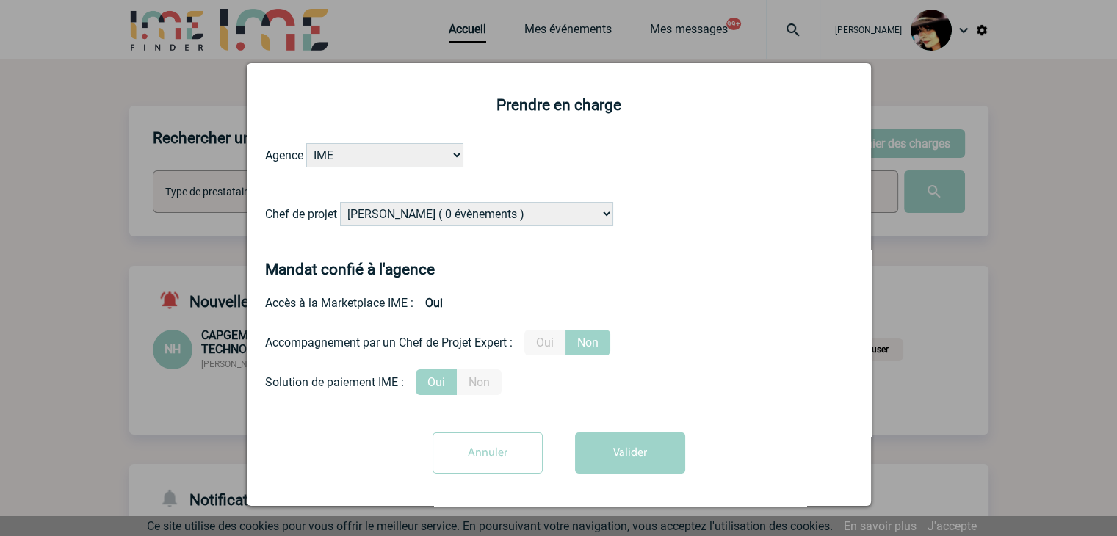
click at [425, 218] on select "[PERSON_NAME] ( 0 évènements ) [PERSON_NAME] ( 179 évènements ) [PERSON_NAME] (…" at bounding box center [476, 214] width 273 height 24
select select "132752"
click at [424, 216] on select "[PERSON_NAME] ( 0 évènements ) [PERSON_NAME] ( 179 évènements ) [PERSON_NAME] (…" at bounding box center [476, 214] width 273 height 24
click at [604, 459] on button "Valider" at bounding box center [630, 453] width 110 height 41
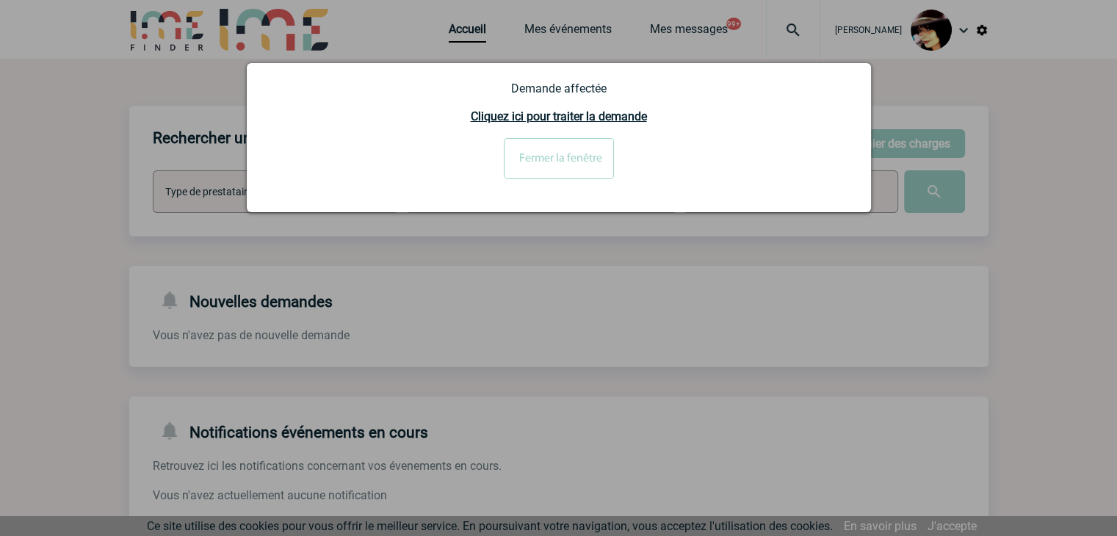
drag, startPoint x: 532, startPoint y: 167, endPoint x: 545, endPoint y: 182, distance: 19.8
click at [532, 167] on input "Fermer la fenêtre" at bounding box center [559, 158] width 110 height 41
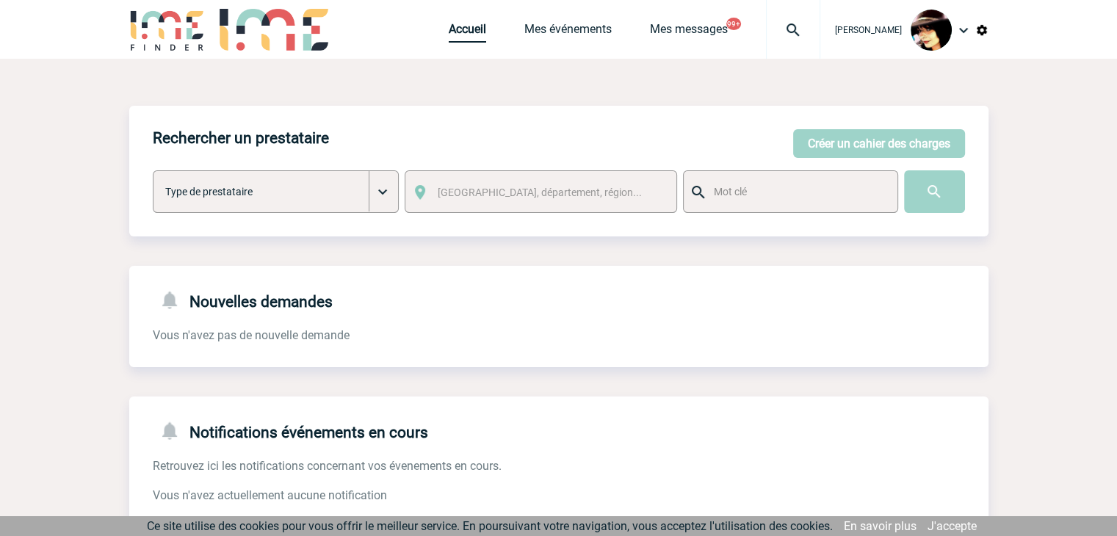
click at [457, 25] on link "Accueil" at bounding box center [467, 32] width 37 height 21
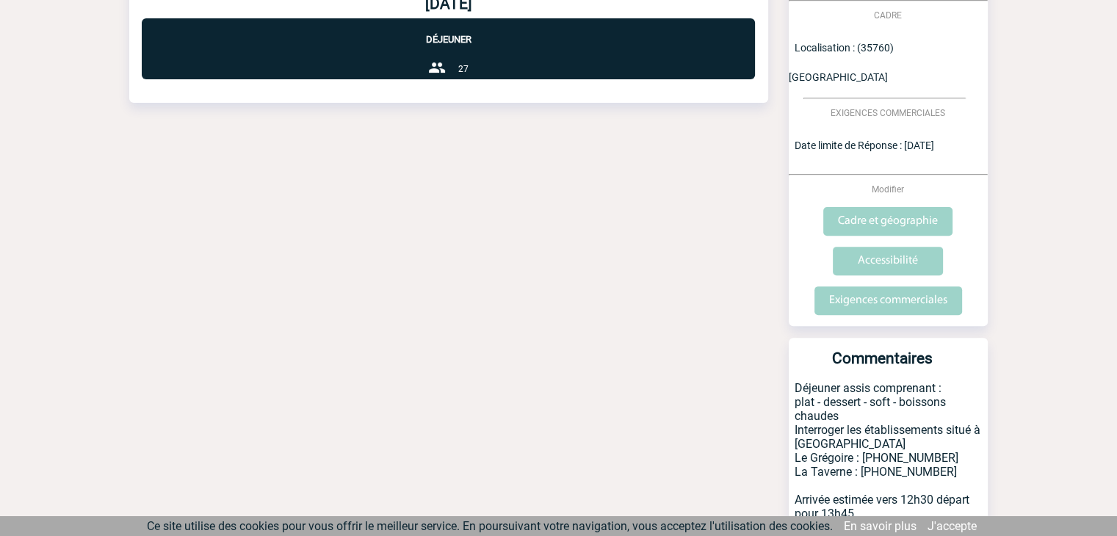
scroll to position [517, 0]
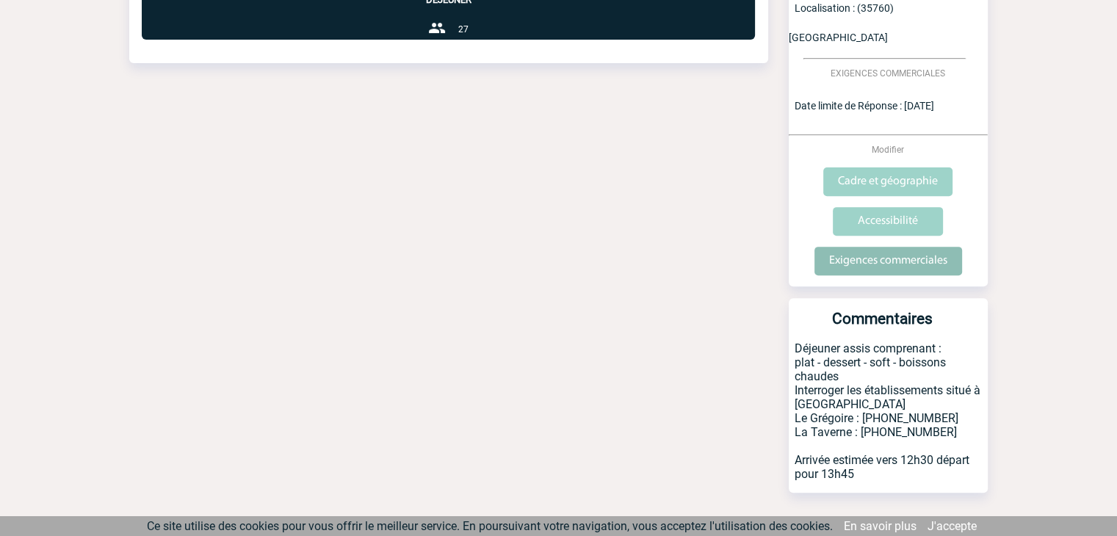
click at [862, 247] on input "Exigences commerciales" at bounding box center [888, 261] width 148 height 29
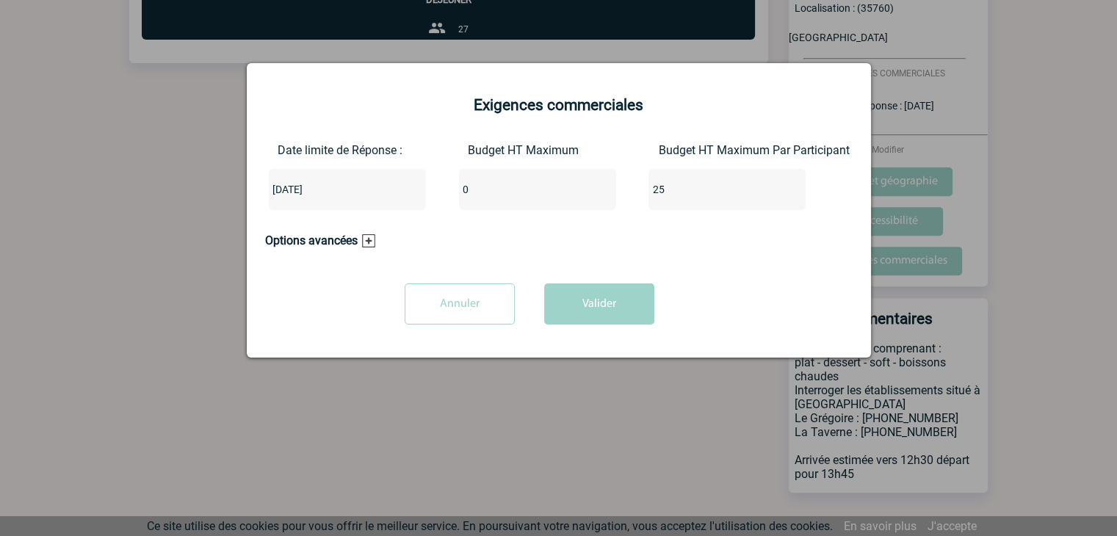
click at [479, 192] on input "0" at bounding box center [528, 189] width 138 height 19
type input "575"
click at [689, 192] on input "25" at bounding box center [717, 189] width 138 height 19
type input "2"
click at [622, 296] on button "Valider" at bounding box center [599, 303] width 110 height 41
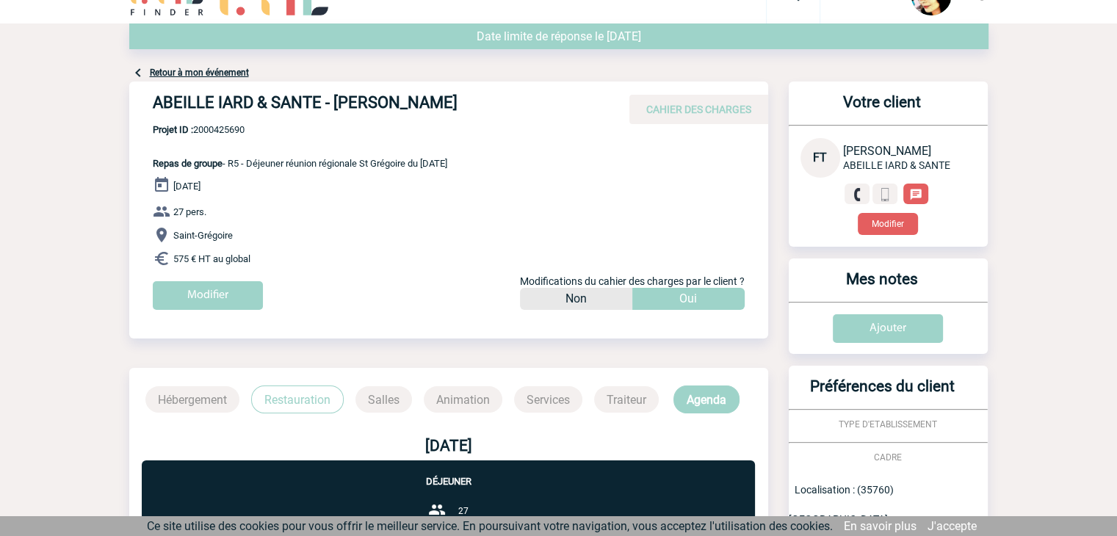
scroll to position [0, 0]
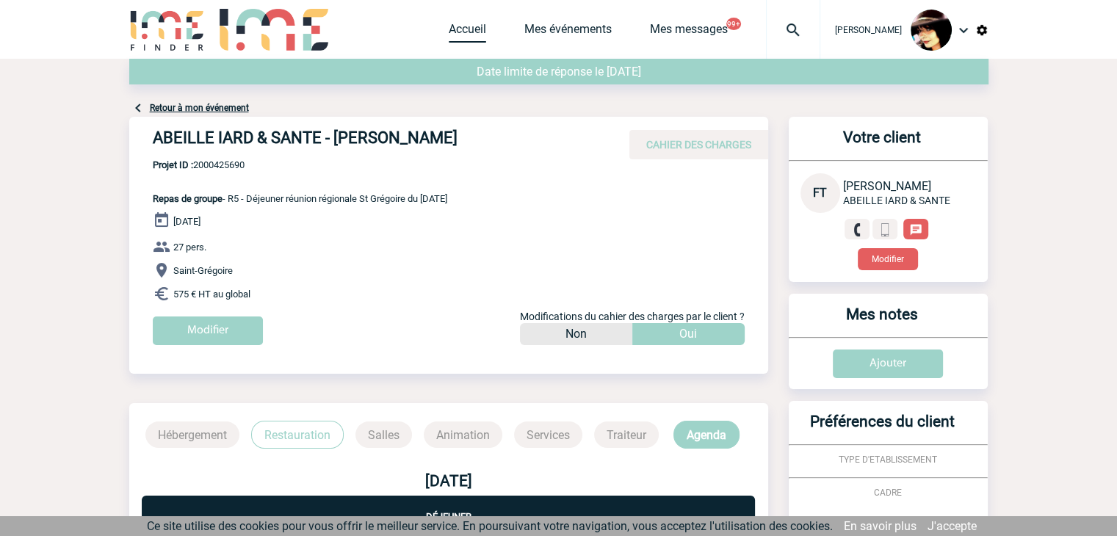
click at [452, 22] on link "Accueil" at bounding box center [467, 32] width 37 height 21
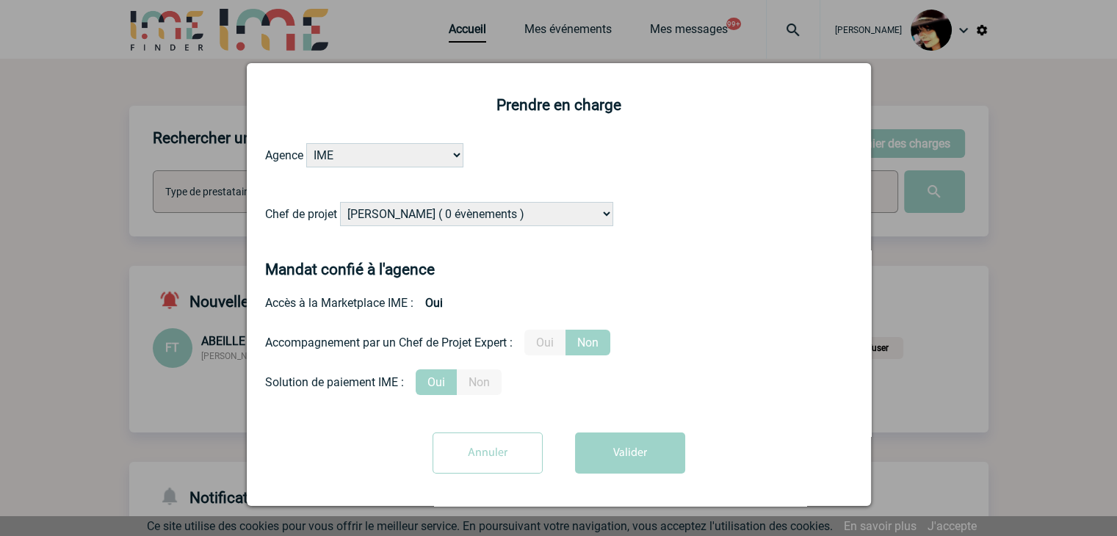
drag, startPoint x: 0, startPoint y: 0, endPoint x: 401, endPoint y: 220, distance: 457.5
click at [401, 220] on select "[PERSON_NAME] ( 0 évènements ) [PERSON_NAME] ( 179 évènements ) [PERSON_NAME] (…" at bounding box center [476, 214] width 273 height 24
select select "131234"
click at [402, 220] on select "[PERSON_NAME] ( 0 évènements ) [PERSON_NAME] ( 179 évènements ) [PERSON_NAME] (…" at bounding box center [476, 214] width 273 height 24
click at [552, 350] on label "Oui" at bounding box center [544, 343] width 41 height 26
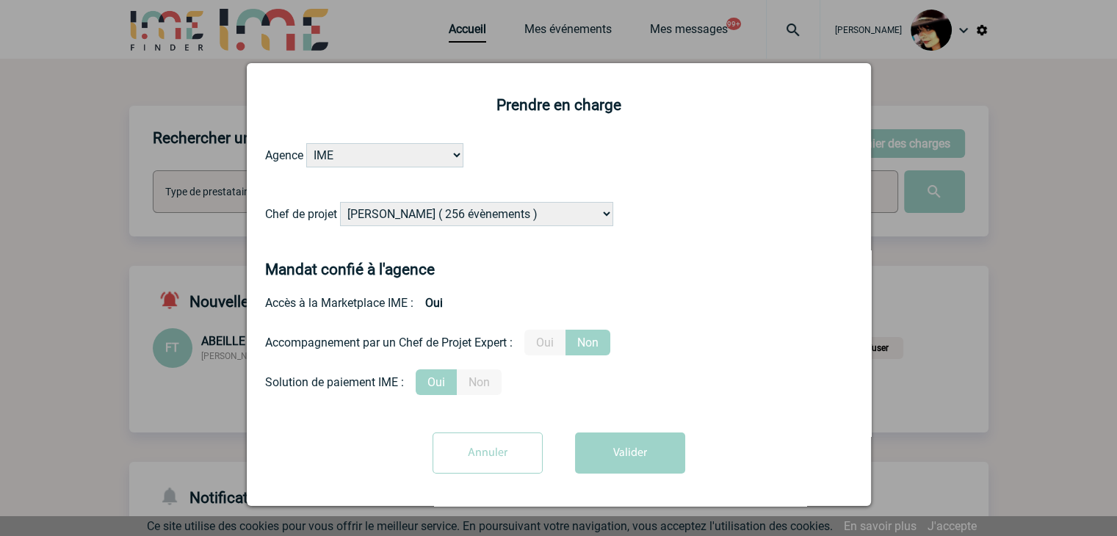
click at [0, 0] on input "Oui" at bounding box center [0, 0] width 0 height 0
click at [637, 455] on button "Valider" at bounding box center [630, 453] width 110 height 41
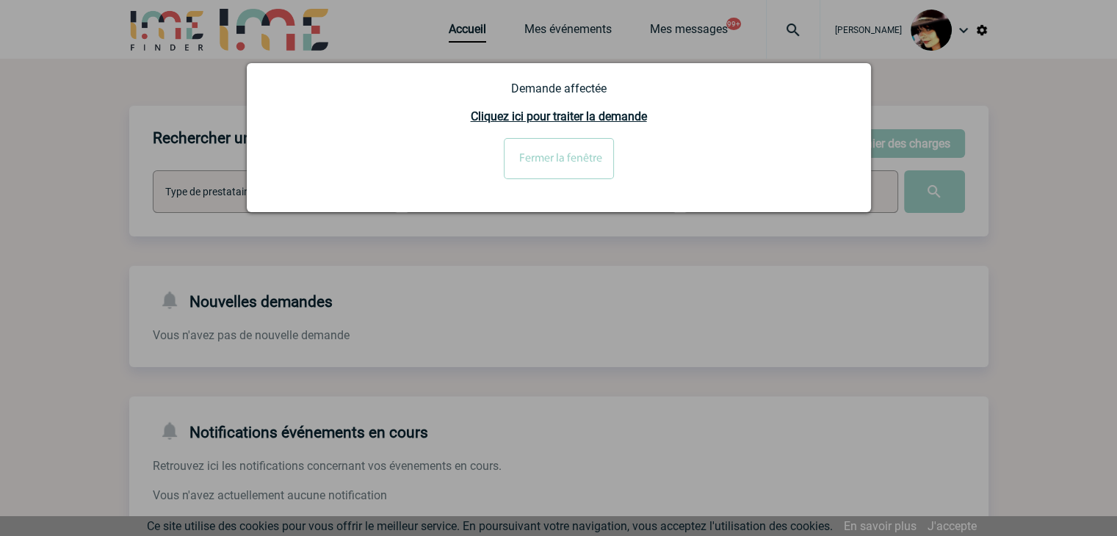
click at [540, 163] on input "Fermer la fenêtre" at bounding box center [559, 158] width 110 height 41
